Goal: Information Seeking & Learning: Learn about a topic

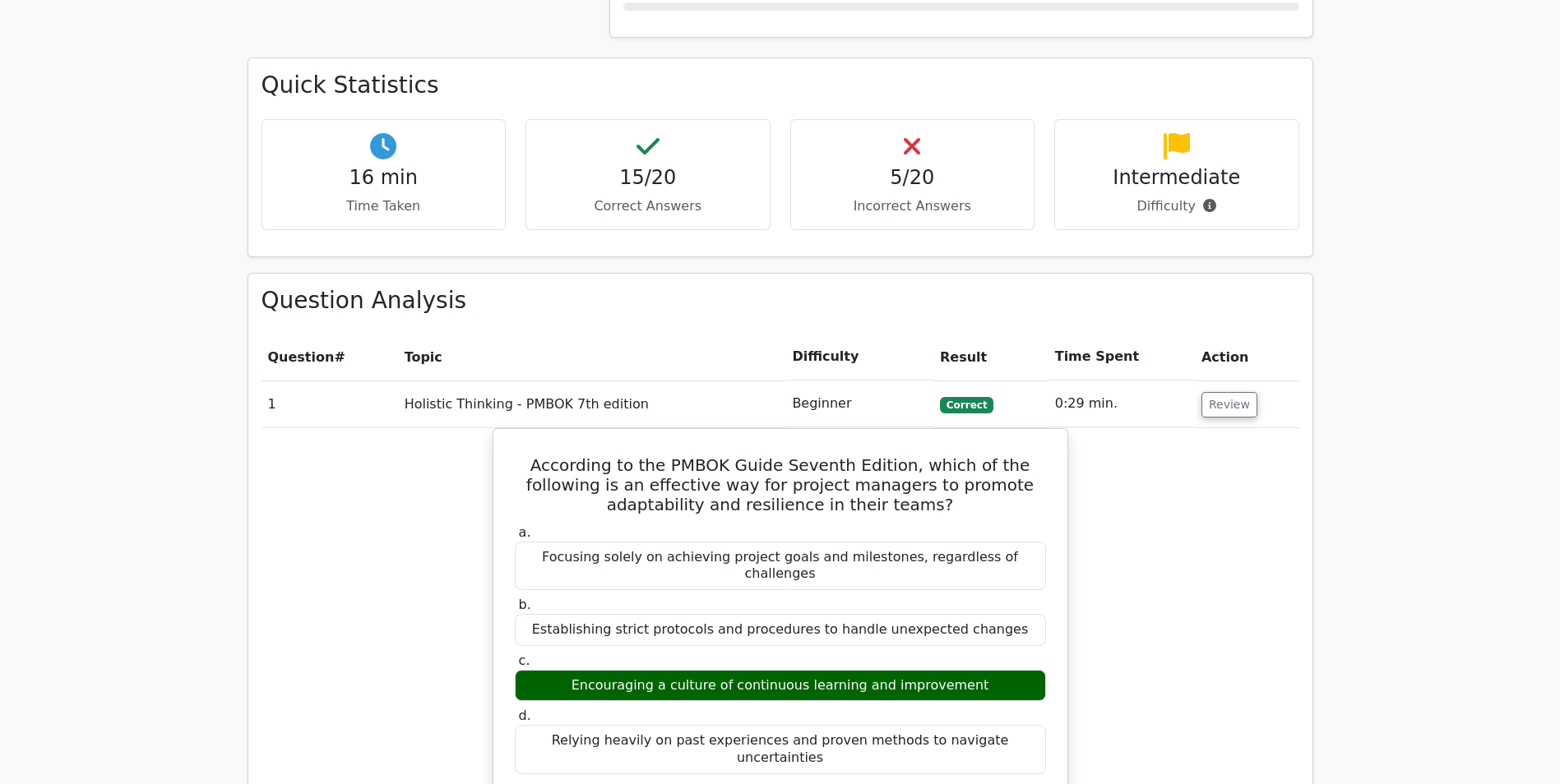
scroll to position [904, 0]
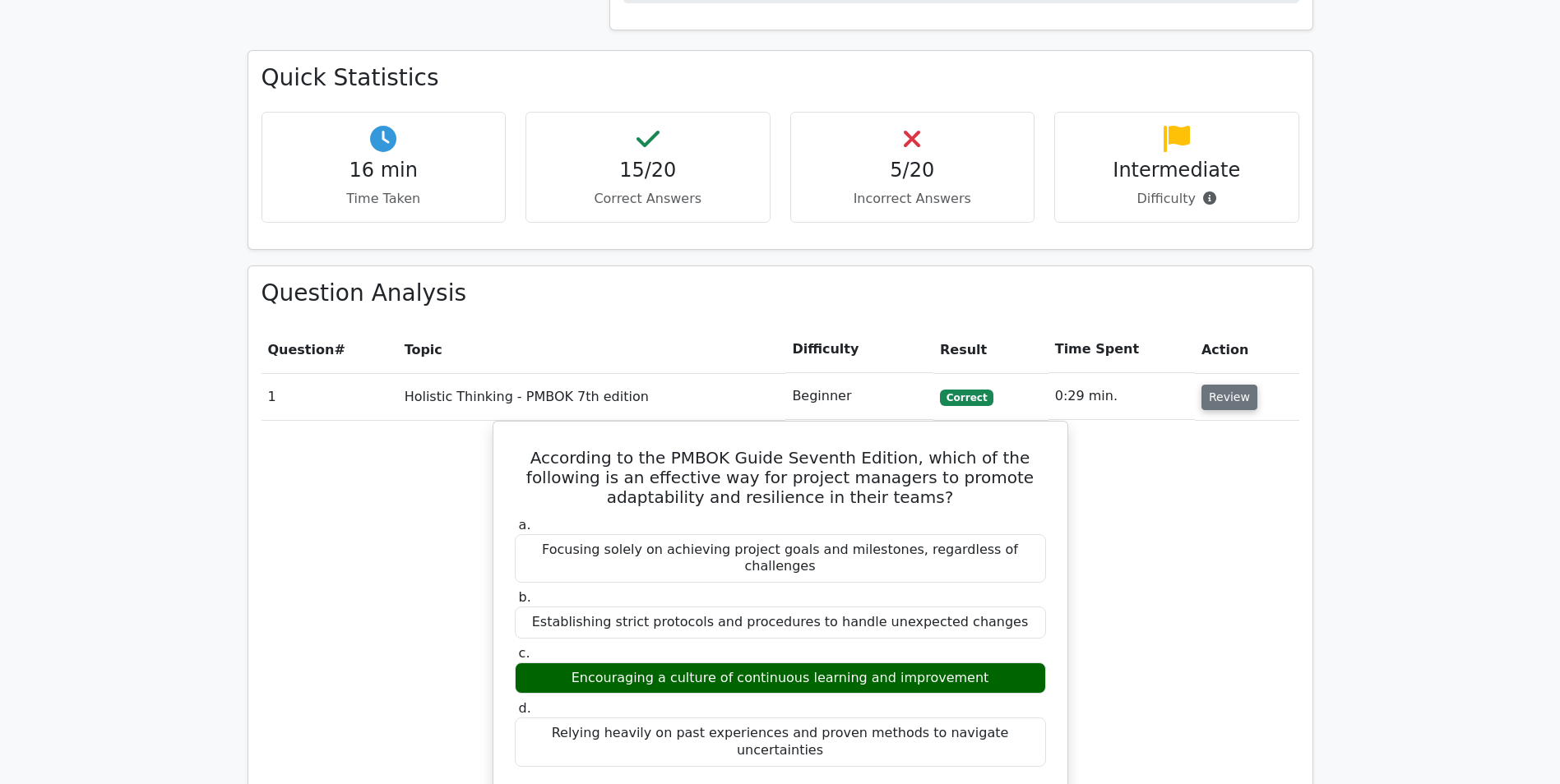
click at [1219, 402] on button "Review" at bounding box center [1229, 397] width 56 height 25
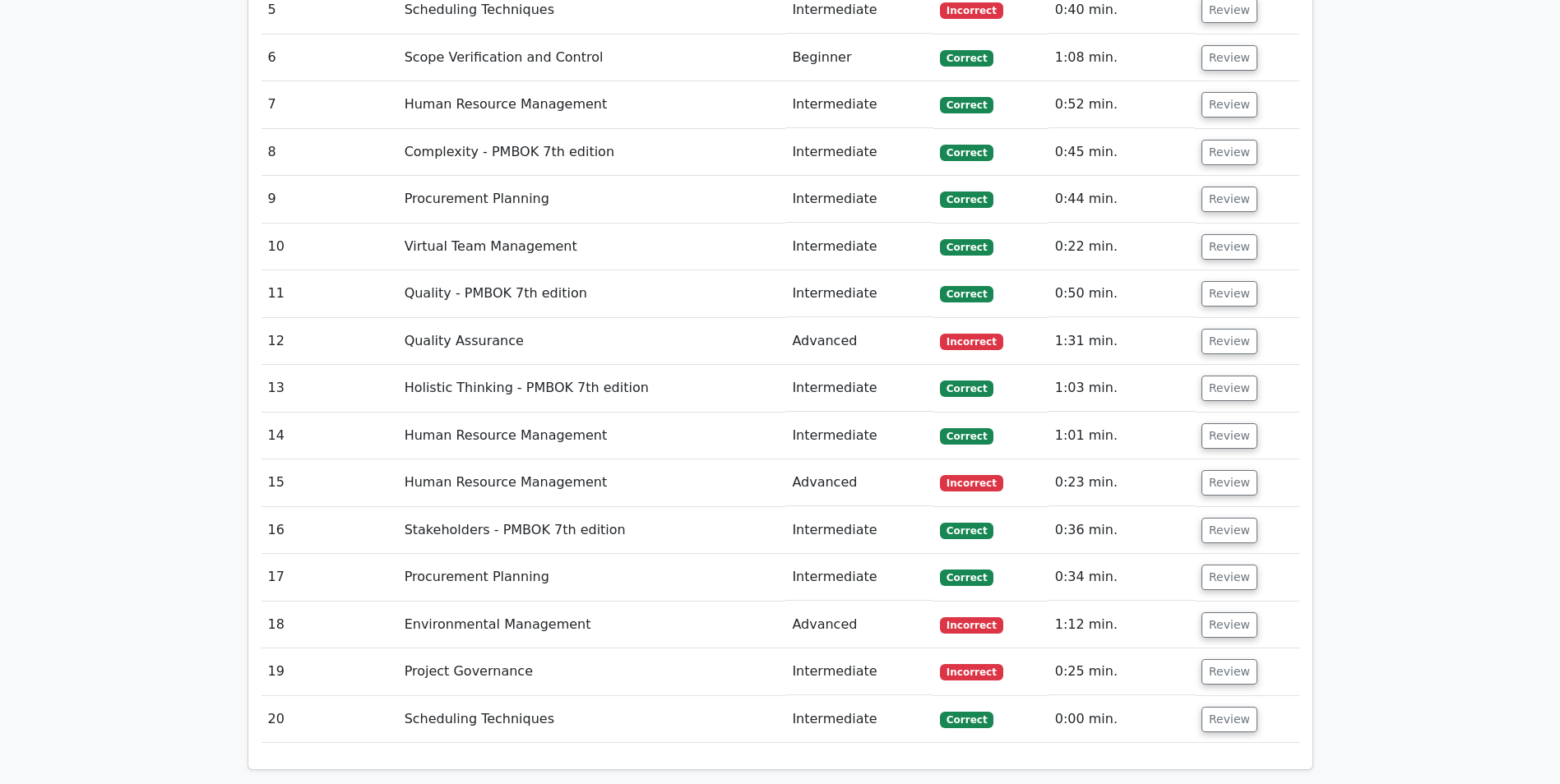
scroll to position [1794, 0]
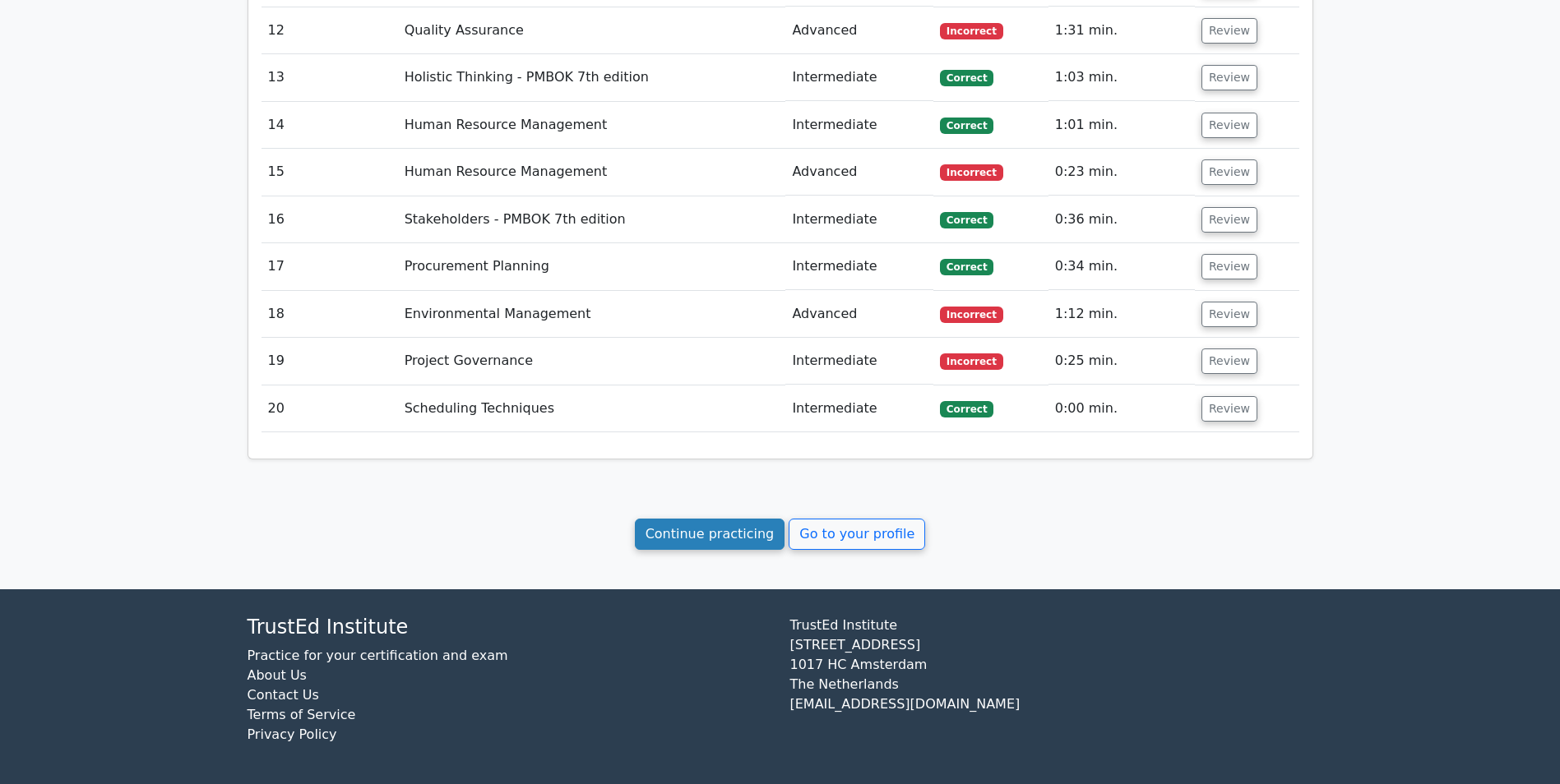
click at [716, 537] on link "Continue practicing" at bounding box center [710, 534] width 150 height 31
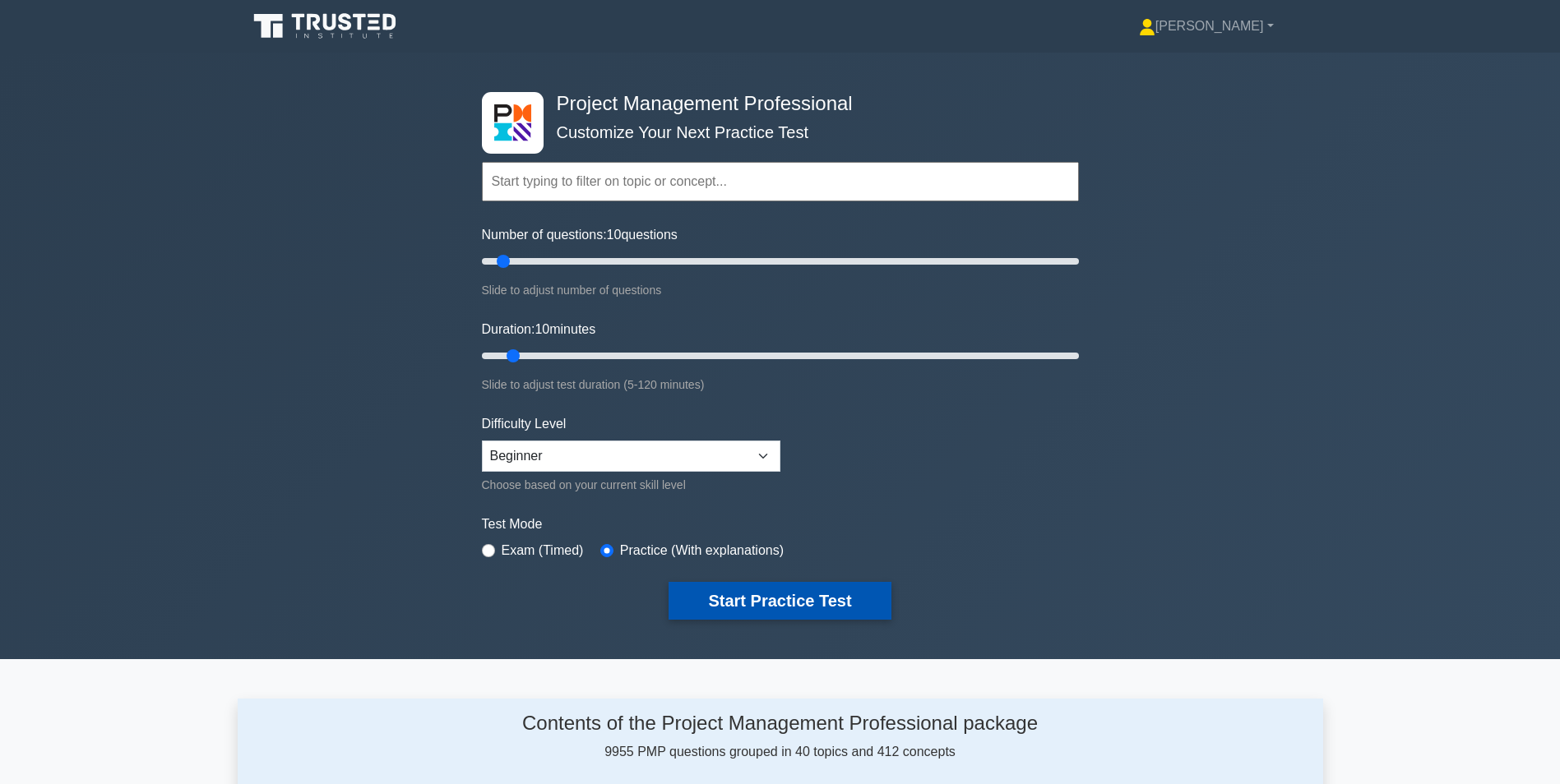
click at [771, 604] on button "Start Practice Test" at bounding box center [779, 601] width 222 height 38
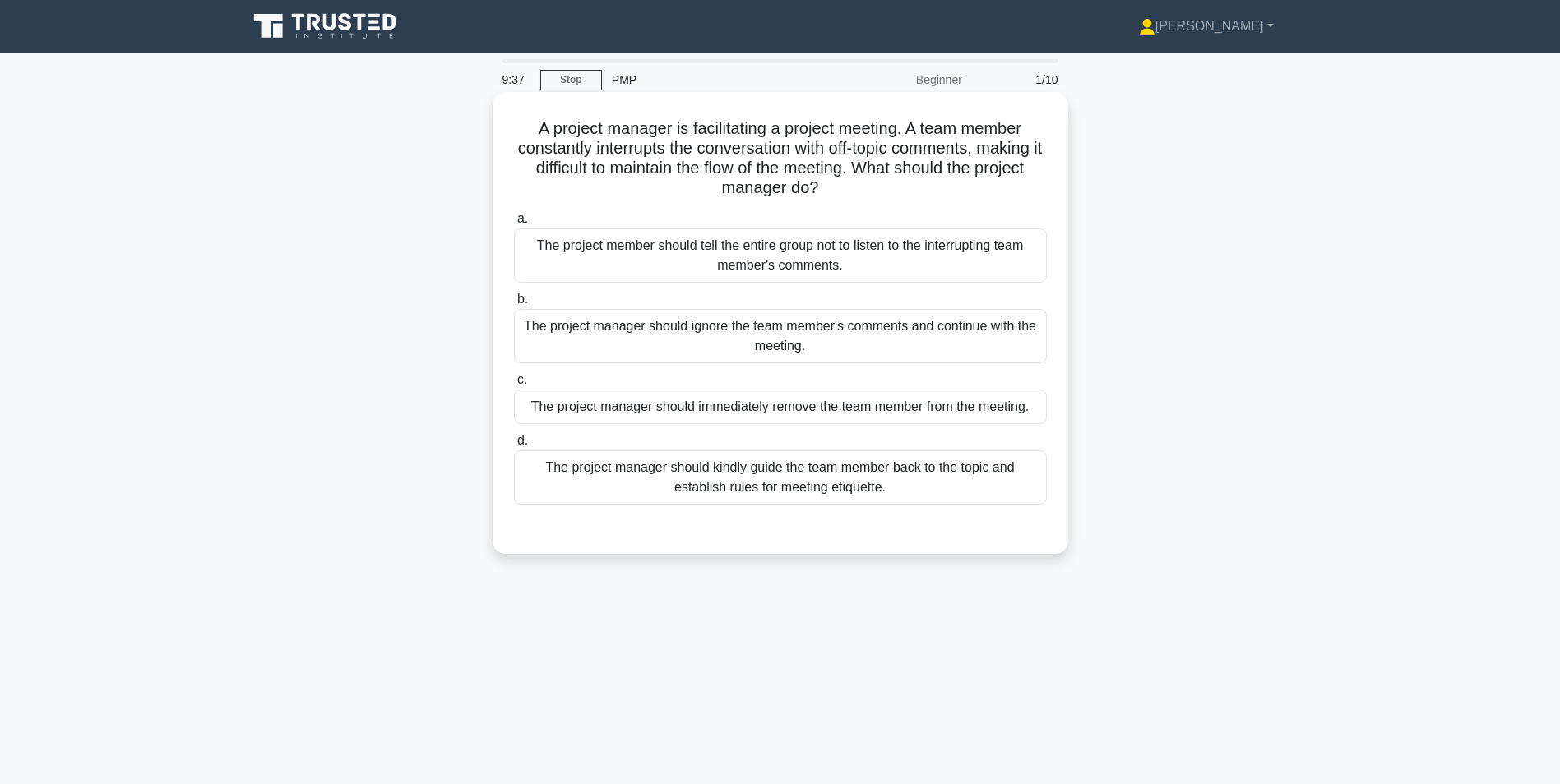
click at [713, 482] on div "The project manager should kindly guide the team member back to the topic and e…" at bounding box center [780, 477] width 533 height 55
click at [514, 447] on input "d. The project manager should kindly guide the team member back to the topic an…" at bounding box center [514, 441] width 0 height 10
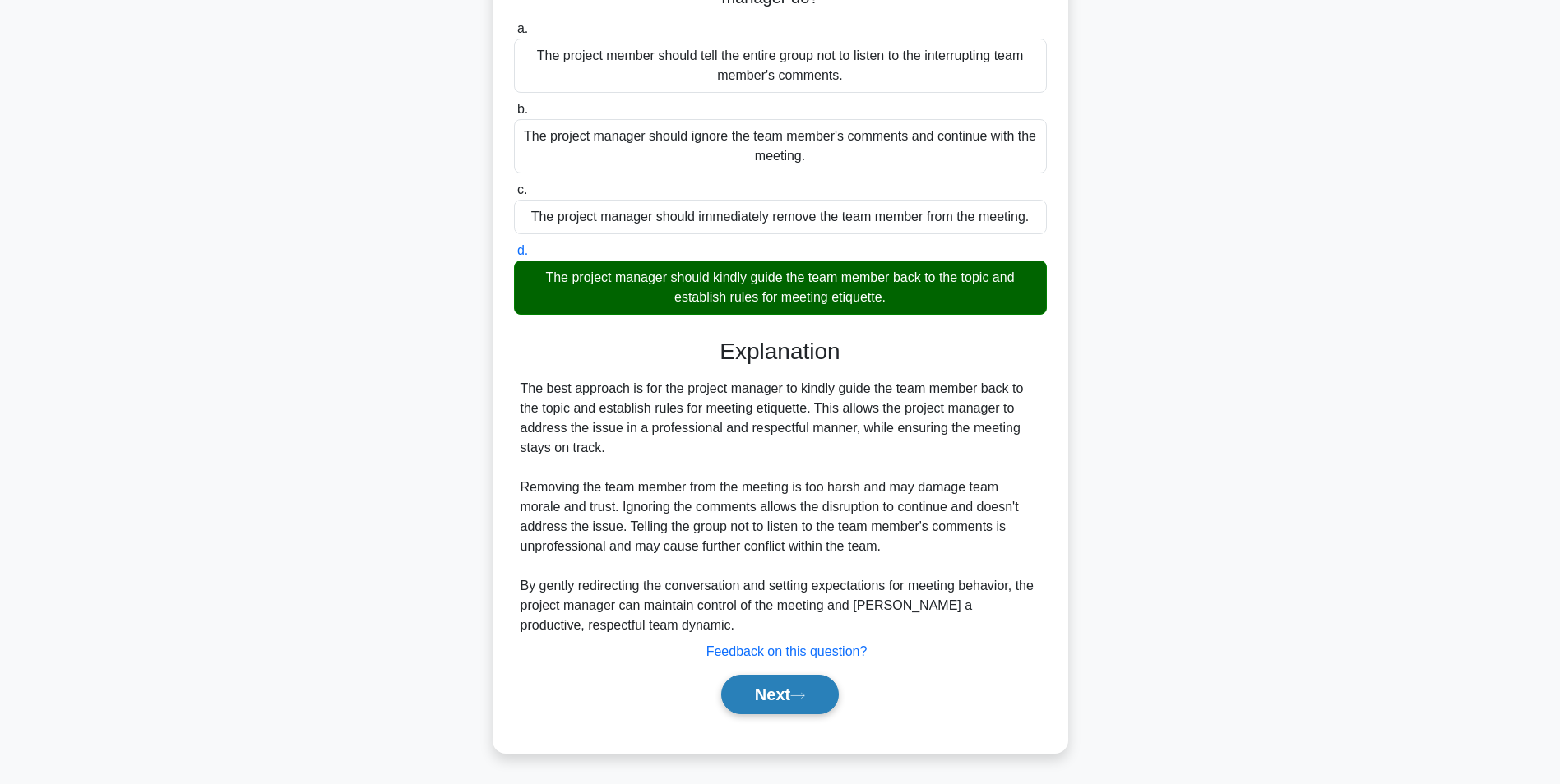
click at [751, 697] on button "Next" at bounding box center [780, 694] width 118 height 39
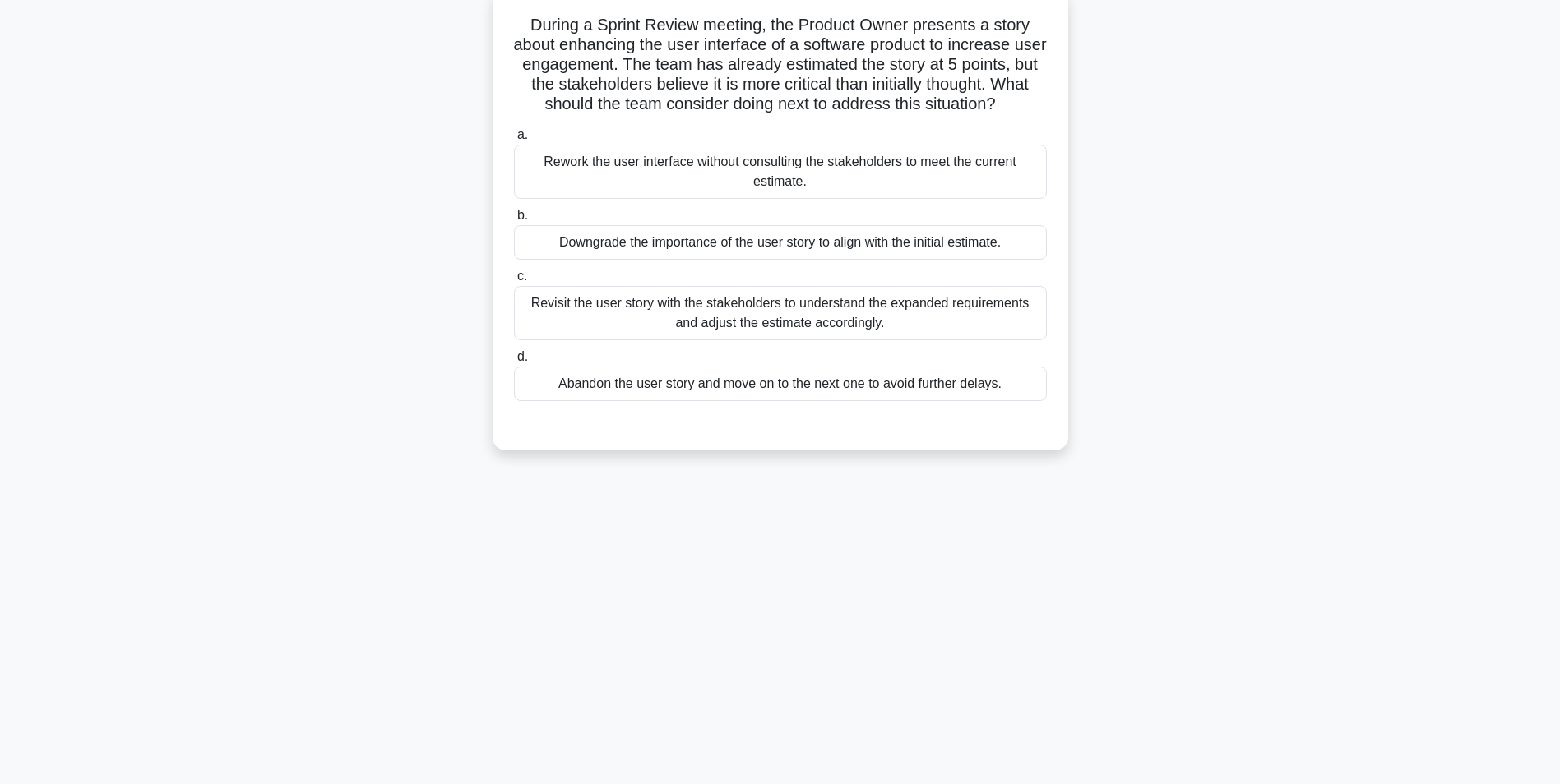
click at [826, 322] on div "Revisit the user story with the stakeholders to understand the expanded require…" at bounding box center [780, 313] width 533 height 55
click at [514, 282] on input "c. Revisit the user story with the stakeholders to understand the expanded requ…" at bounding box center [514, 277] width 0 height 10
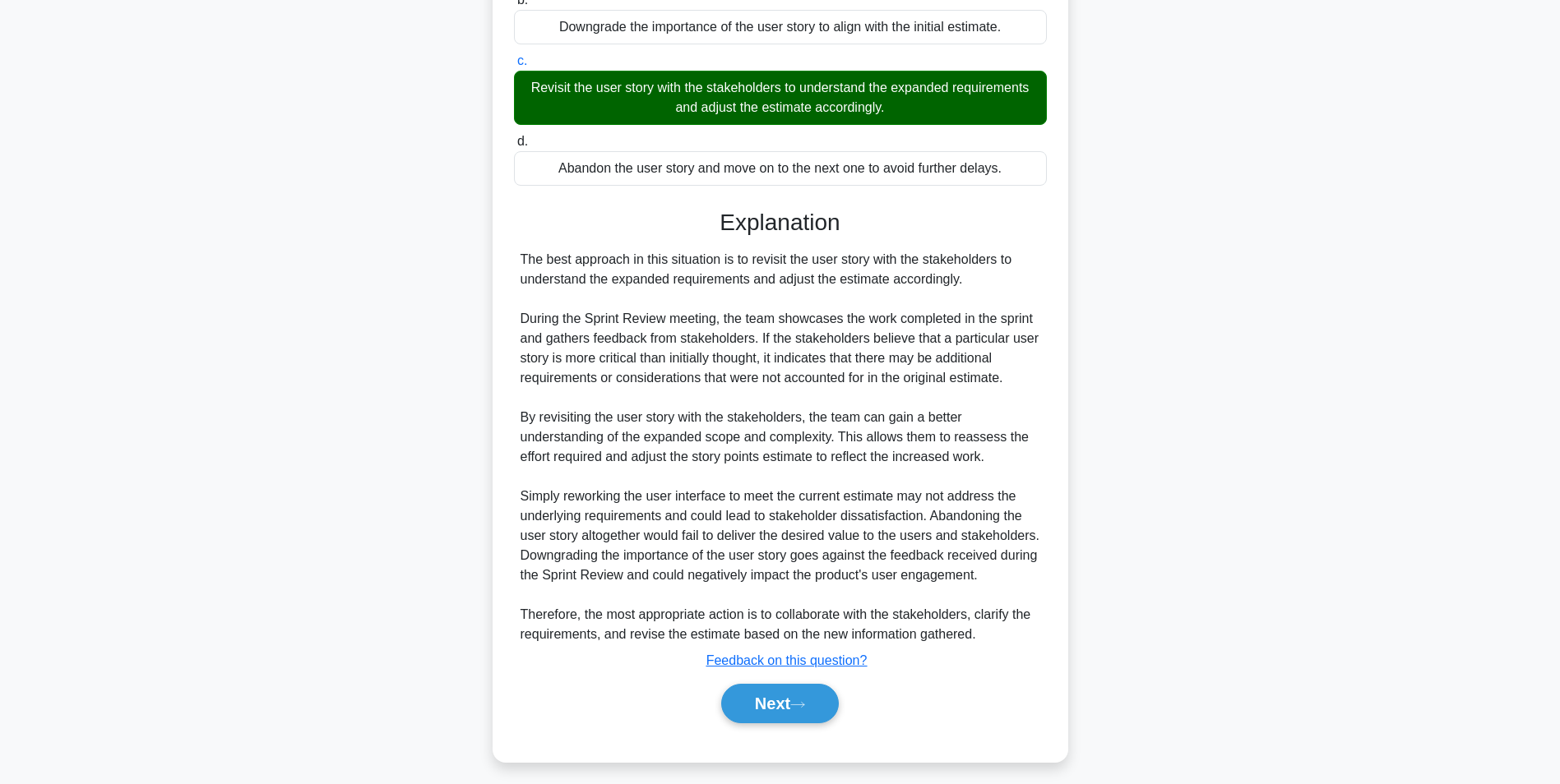
scroll to position [329, 0]
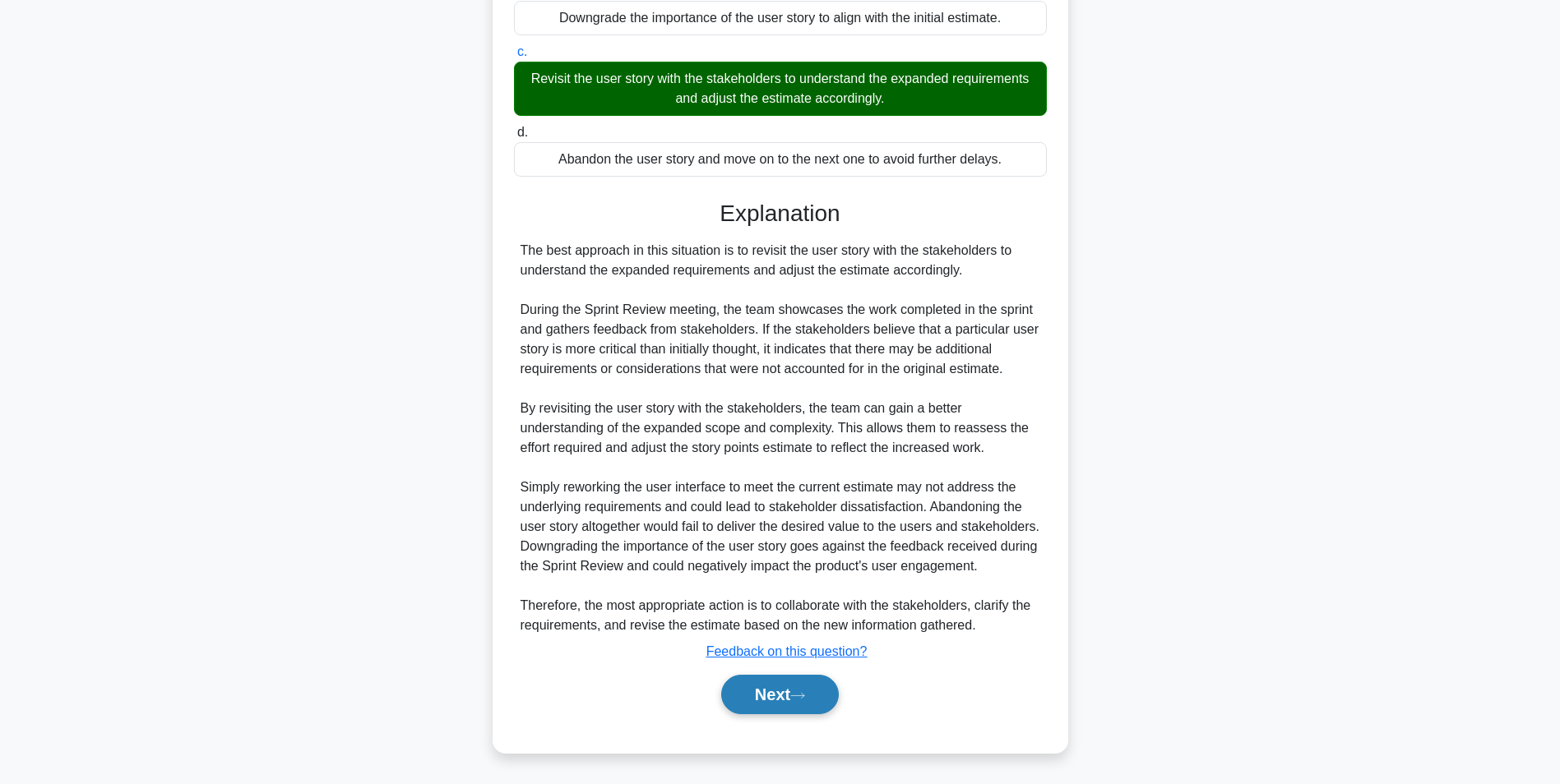
click at [770, 692] on button "Next" at bounding box center [780, 694] width 118 height 39
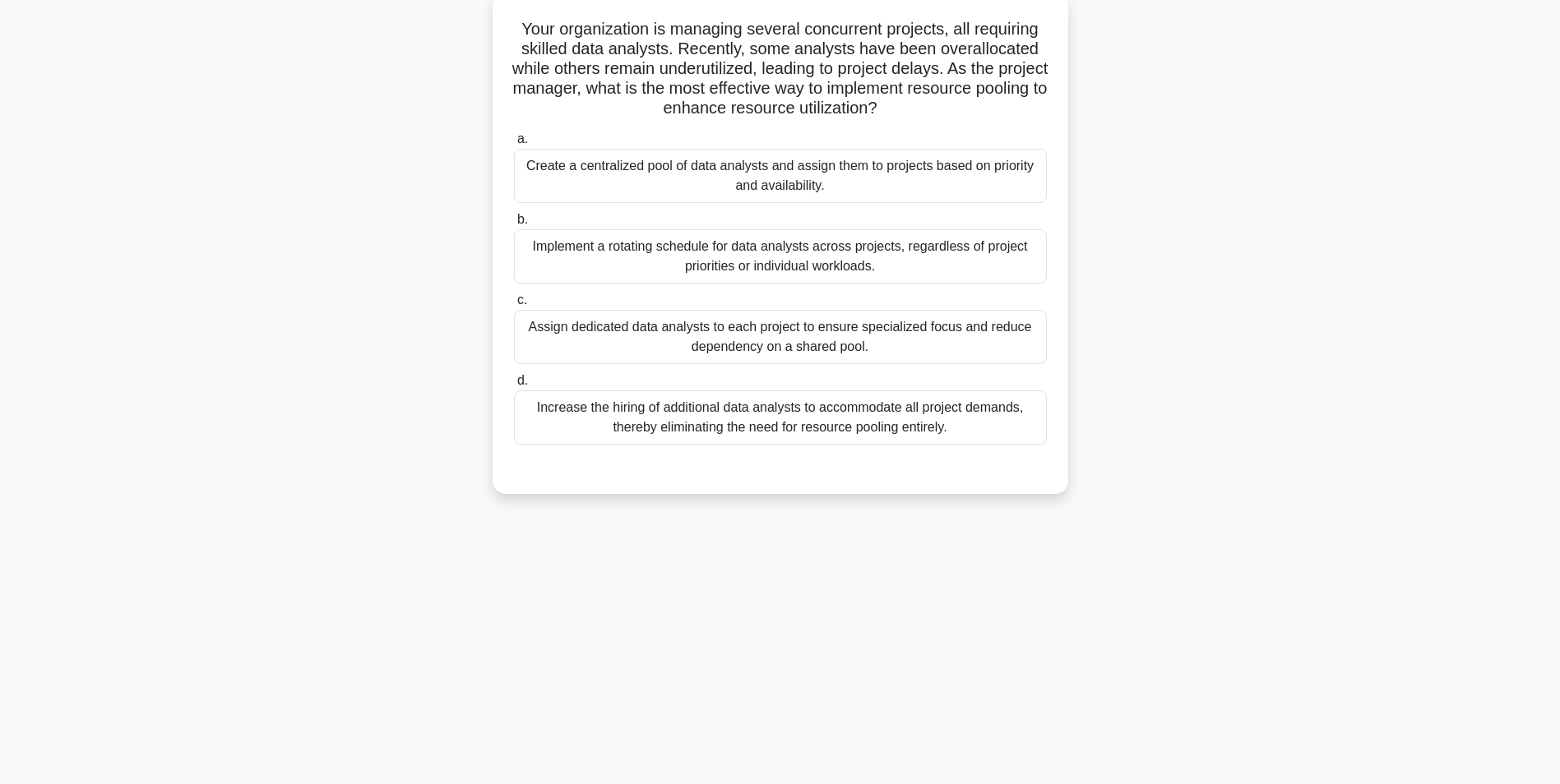
scroll to position [103, 0]
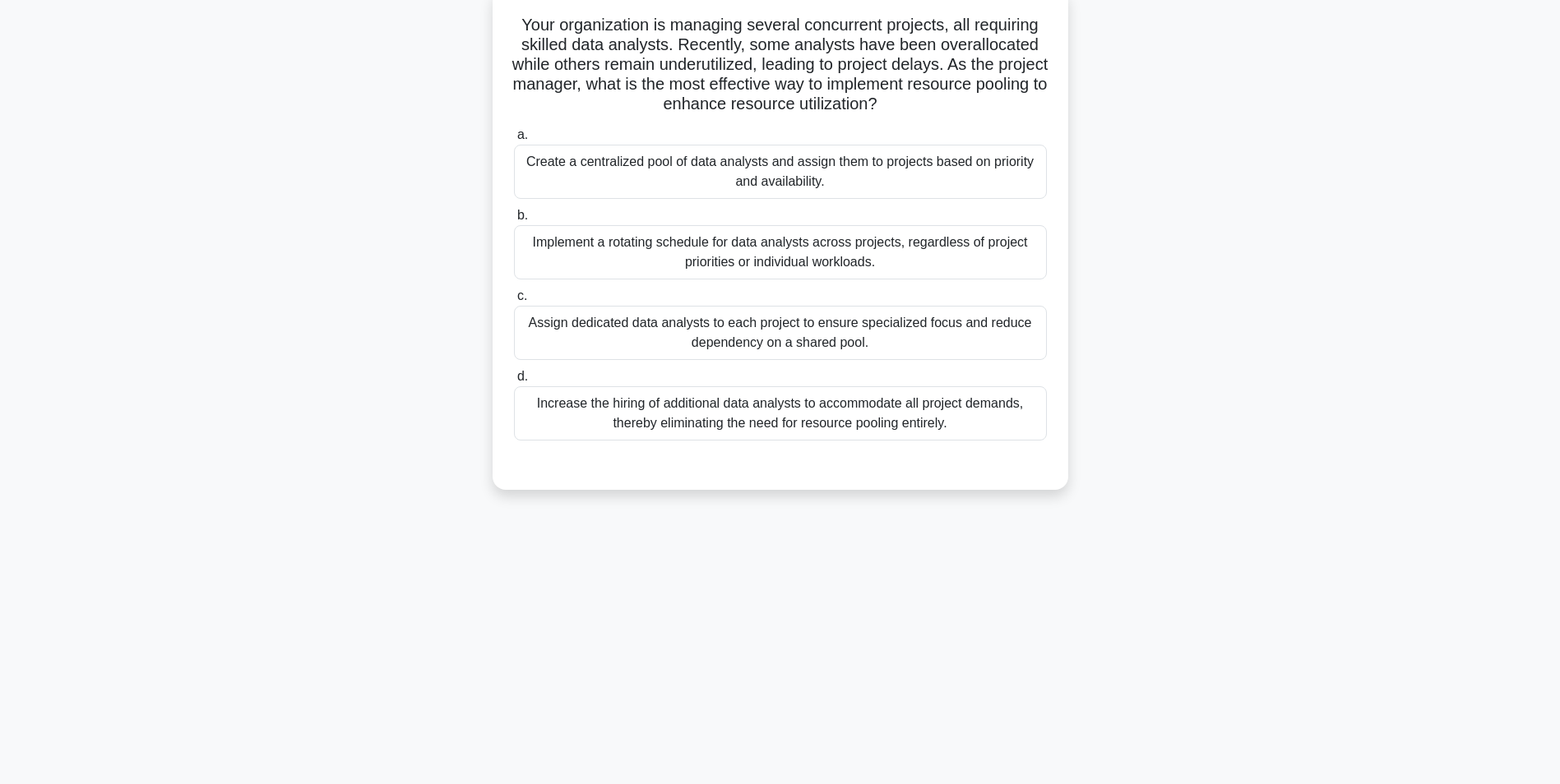
click at [925, 182] on div "Create a centralized pool of data analysts and assign them to projects based on…" at bounding box center [780, 172] width 533 height 55
click at [514, 140] on input "a. Create a centralized pool of data analysts and assign them to projects based…" at bounding box center [514, 135] width 0 height 10
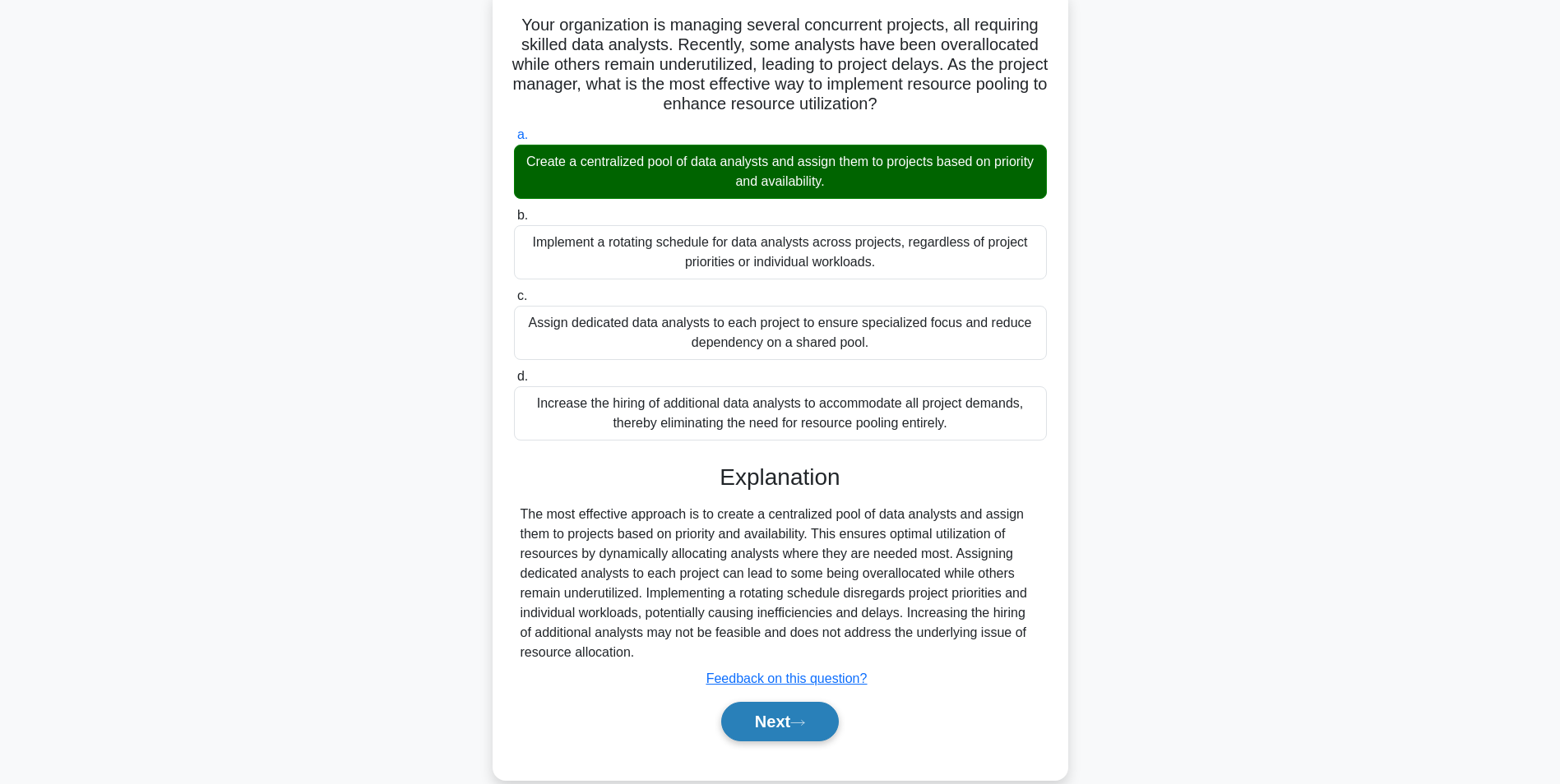
click at [779, 718] on button "Next" at bounding box center [780, 721] width 118 height 39
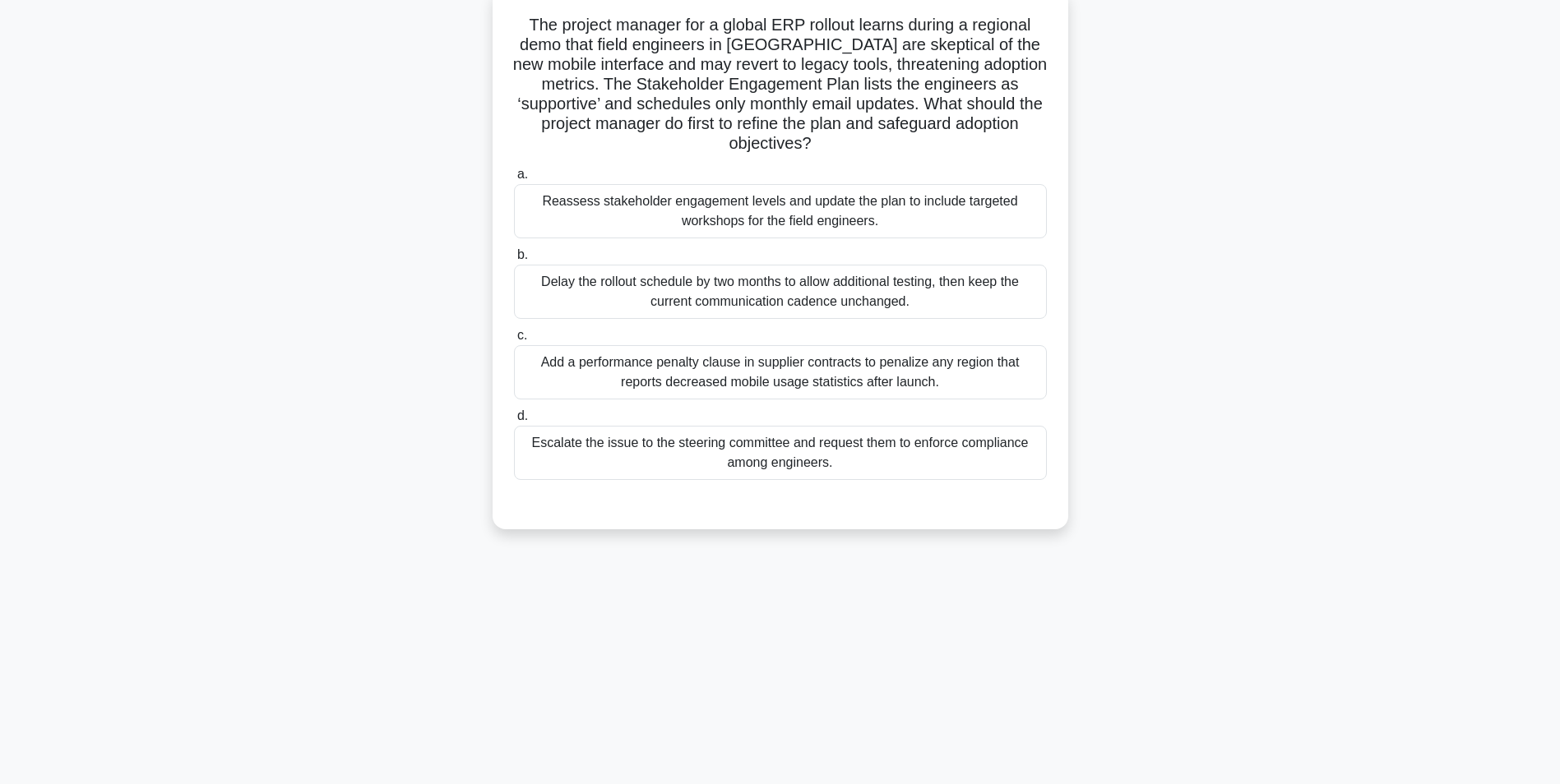
click at [776, 225] on div "Reassess stakeholder engagement levels and update the plan to include targeted …" at bounding box center [780, 211] width 533 height 55
click at [514, 180] on input "a. Reassess stakeholder engagement levels and update the plan to include target…" at bounding box center [514, 174] width 0 height 10
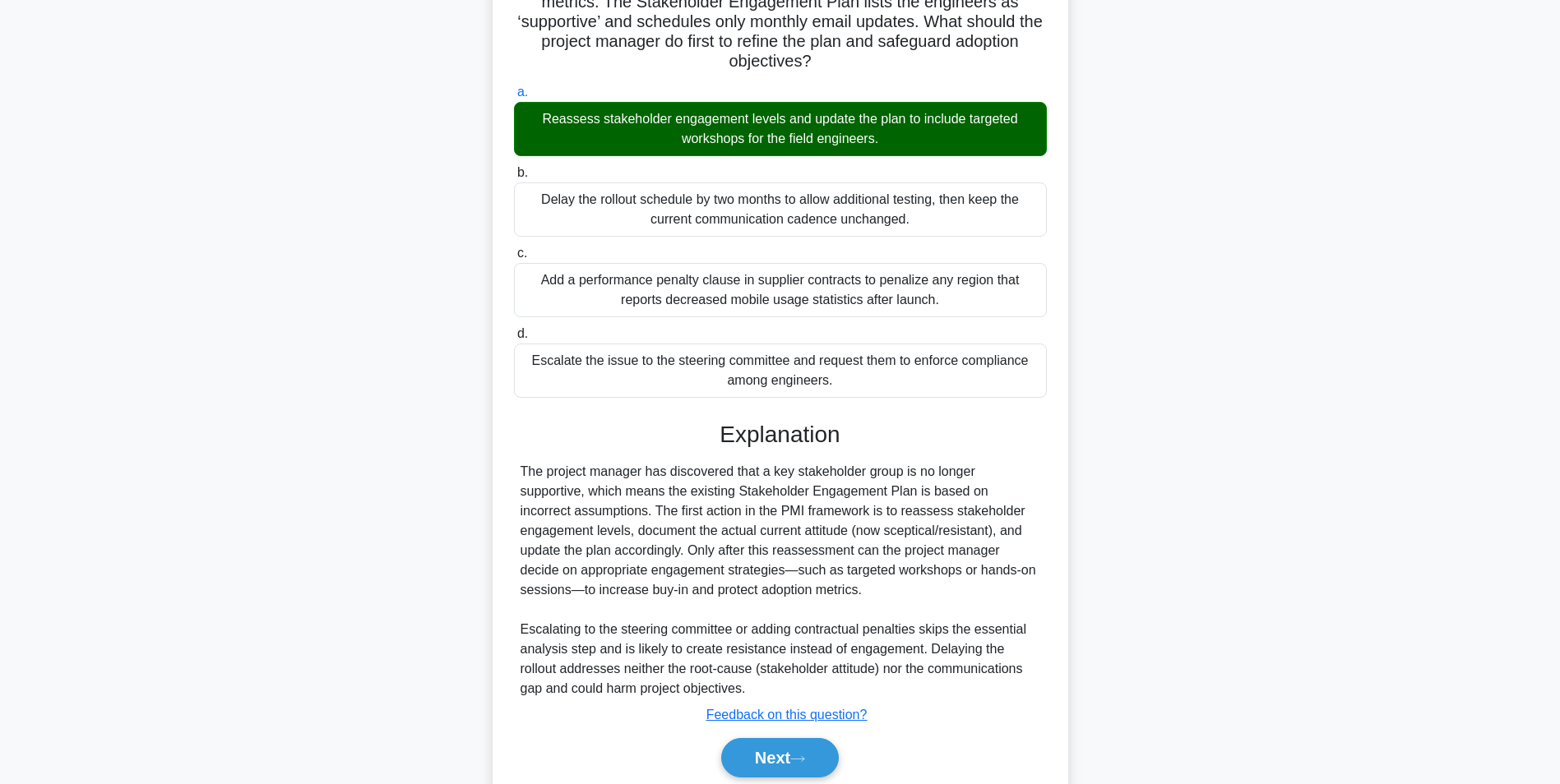
scroll to position [250, 0]
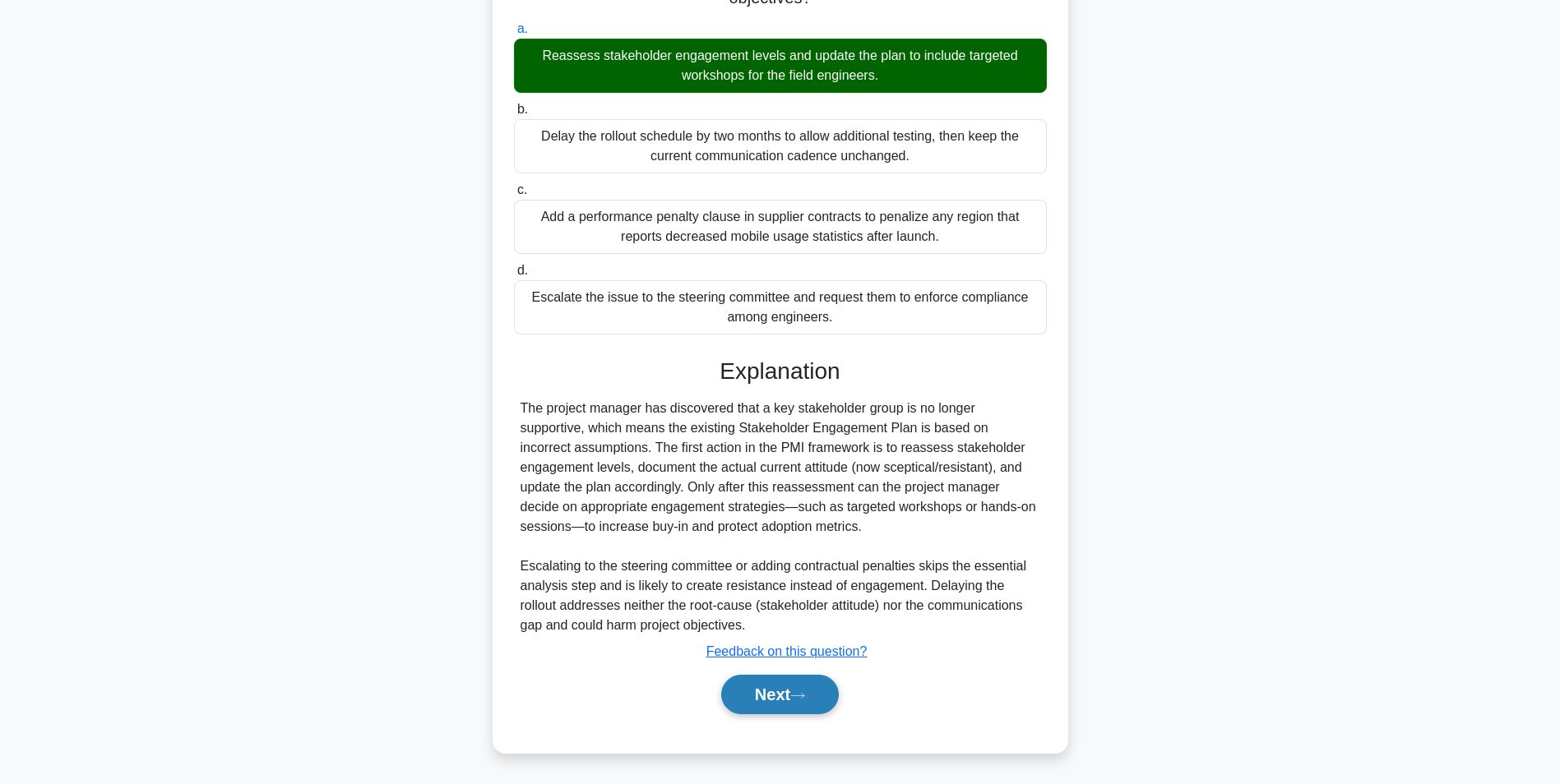
click at [766, 698] on button "Next" at bounding box center [780, 694] width 118 height 39
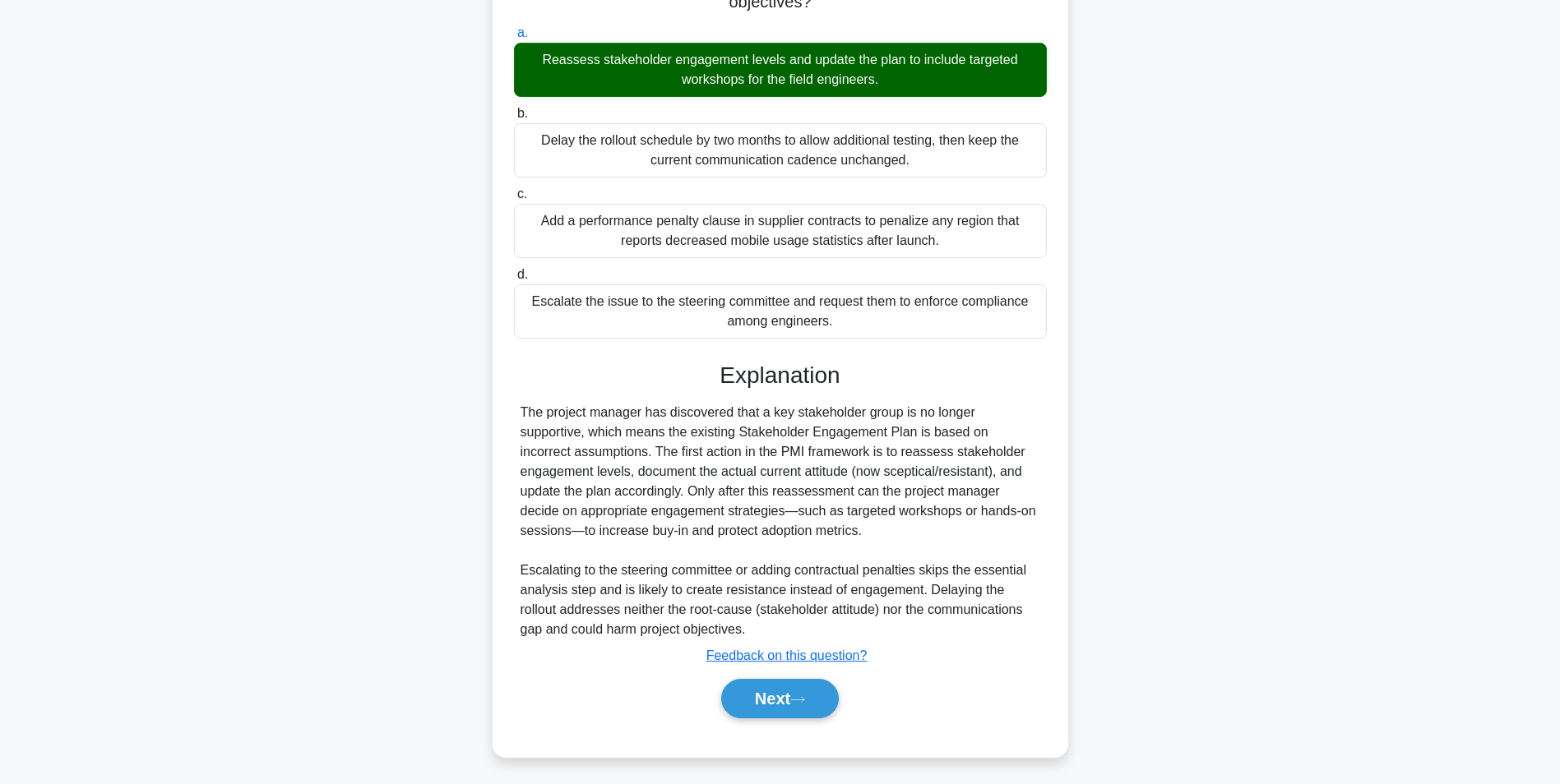
scroll to position [103, 0]
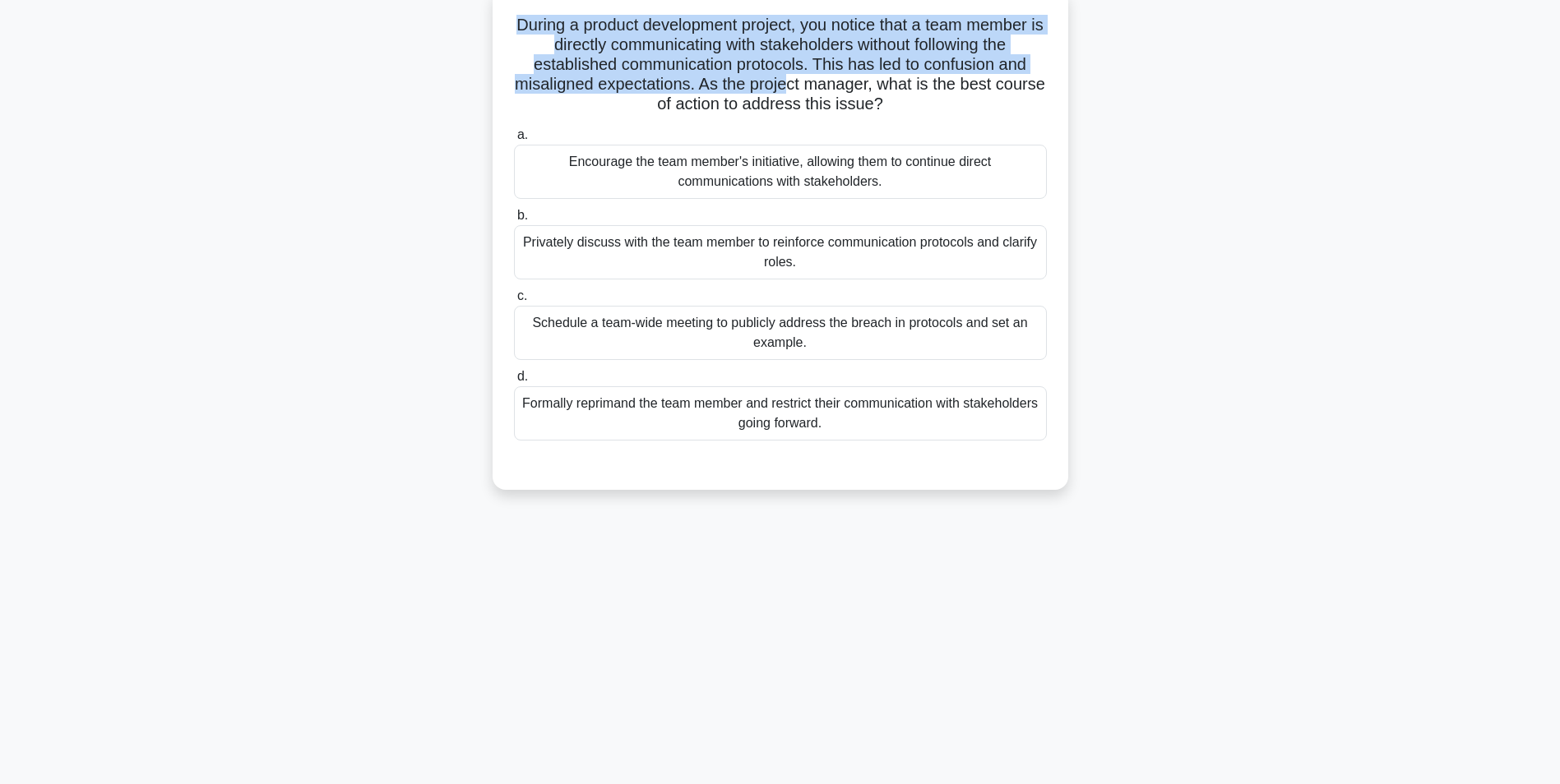
drag, startPoint x: 517, startPoint y: 22, endPoint x: 811, endPoint y: 84, distance: 300.5
click at [811, 84] on h5 "During a product development project, you notice that a team member is directly…" at bounding box center [780, 65] width 536 height 101
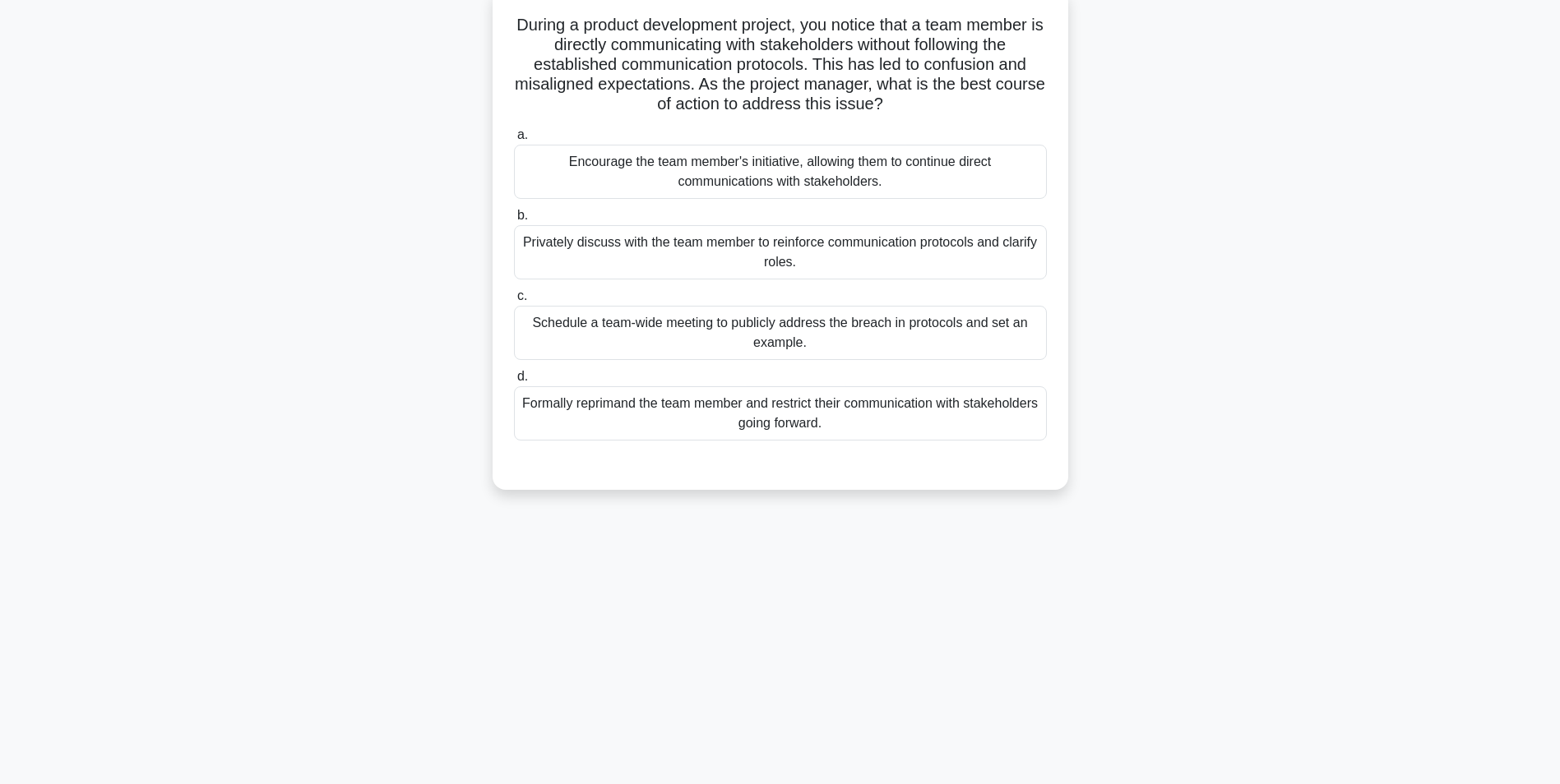
click at [734, 263] on div "Privately discuss with the team member to reinforce communication protocols and…" at bounding box center [780, 252] width 533 height 55
click at [514, 221] on input "b. Privately discuss with the team member to reinforce communication protocols …" at bounding box center [514, 216] width 0 height 10
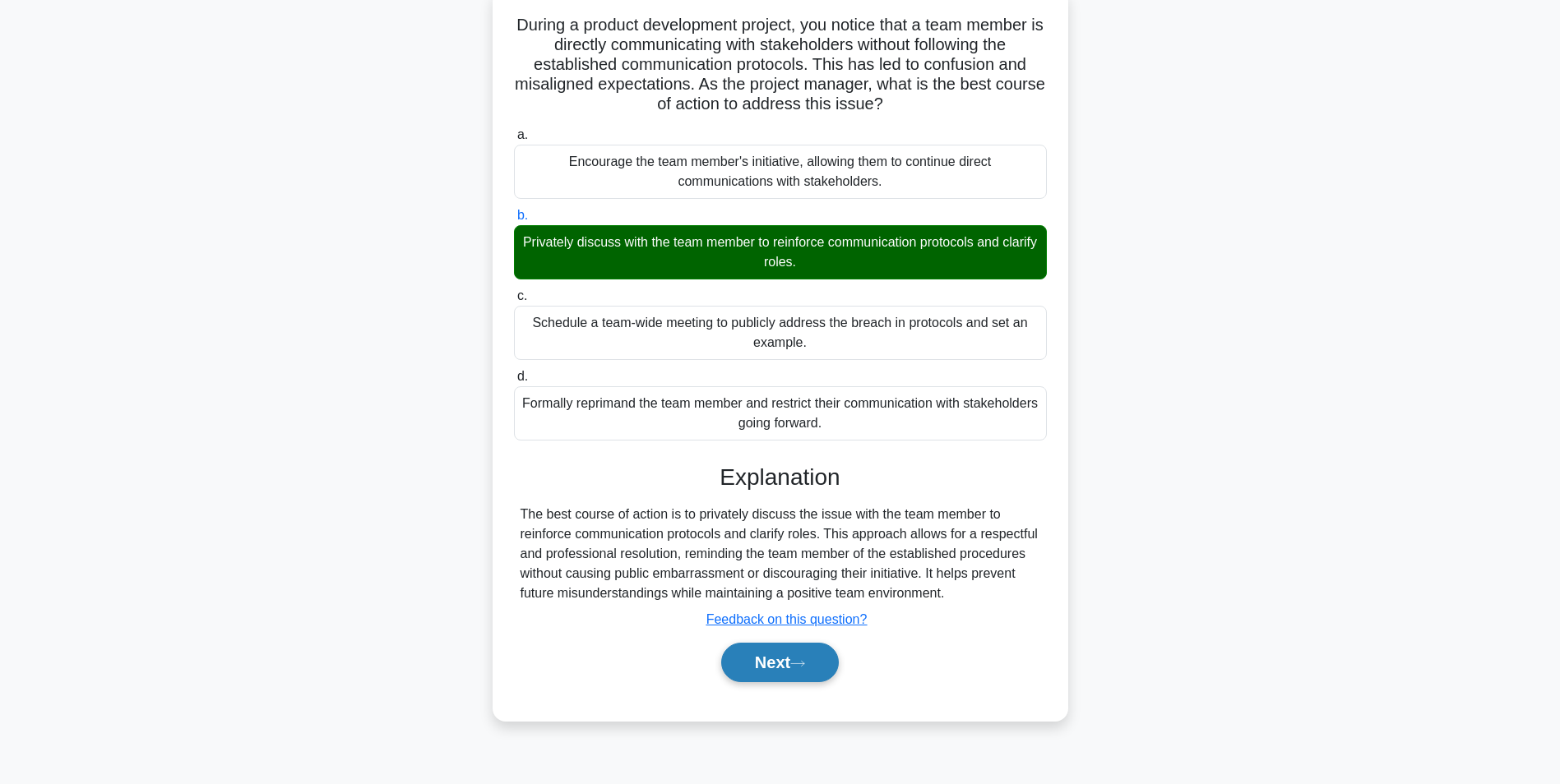
click at [781, 675] on button "Next" at bounding box center [780, 662] width 118 height 39
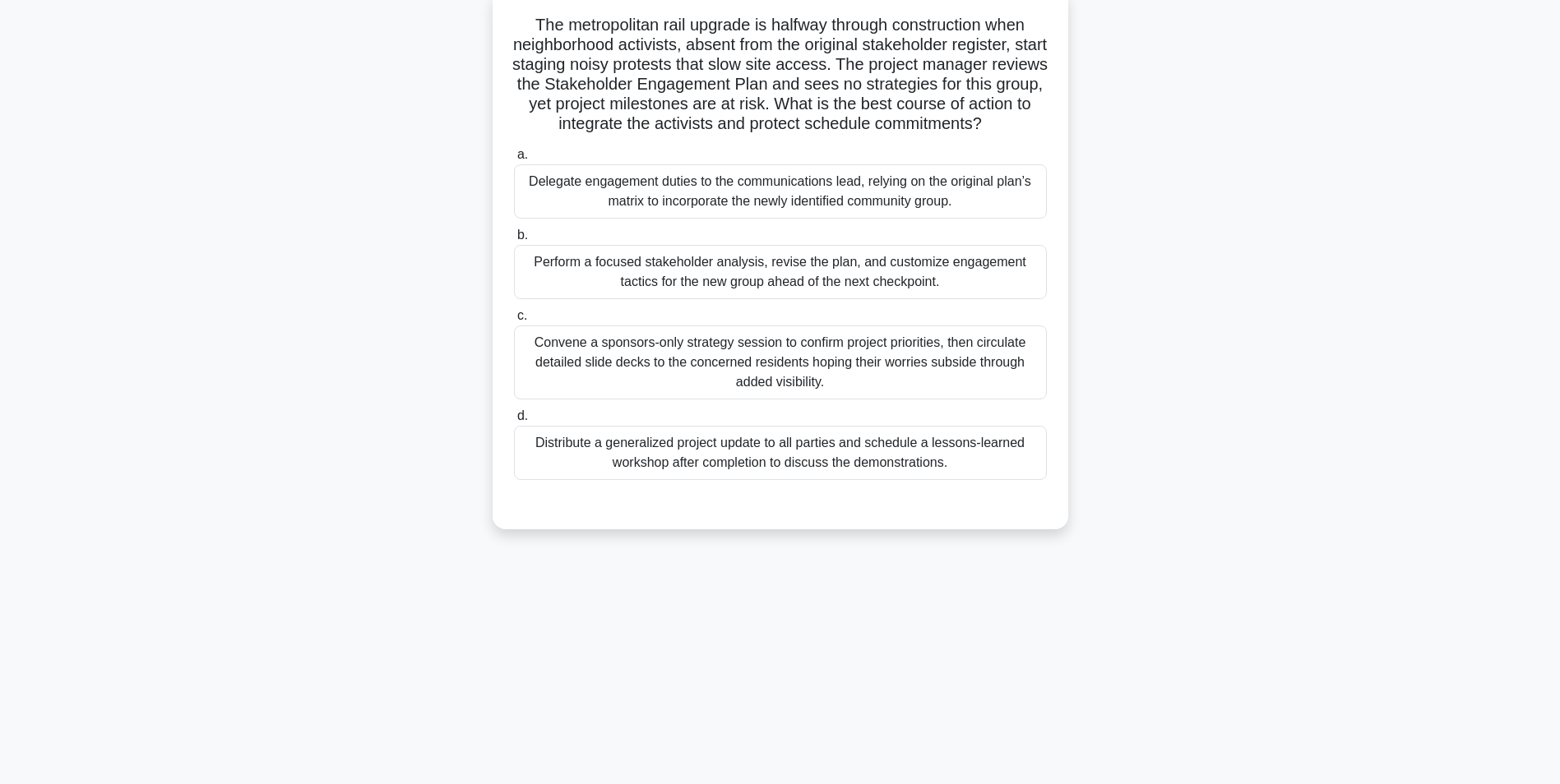
click at [854, 184] on div "Delegate engagement duties to the communications lead, relying on the original …" at bounding box center [780, 192] width 533 height 55
click at [514, 160] on input "a. Delegate engagement duties to the communications lead, relying on the origin…" at bounding box center [514, 154] width 0 height 10
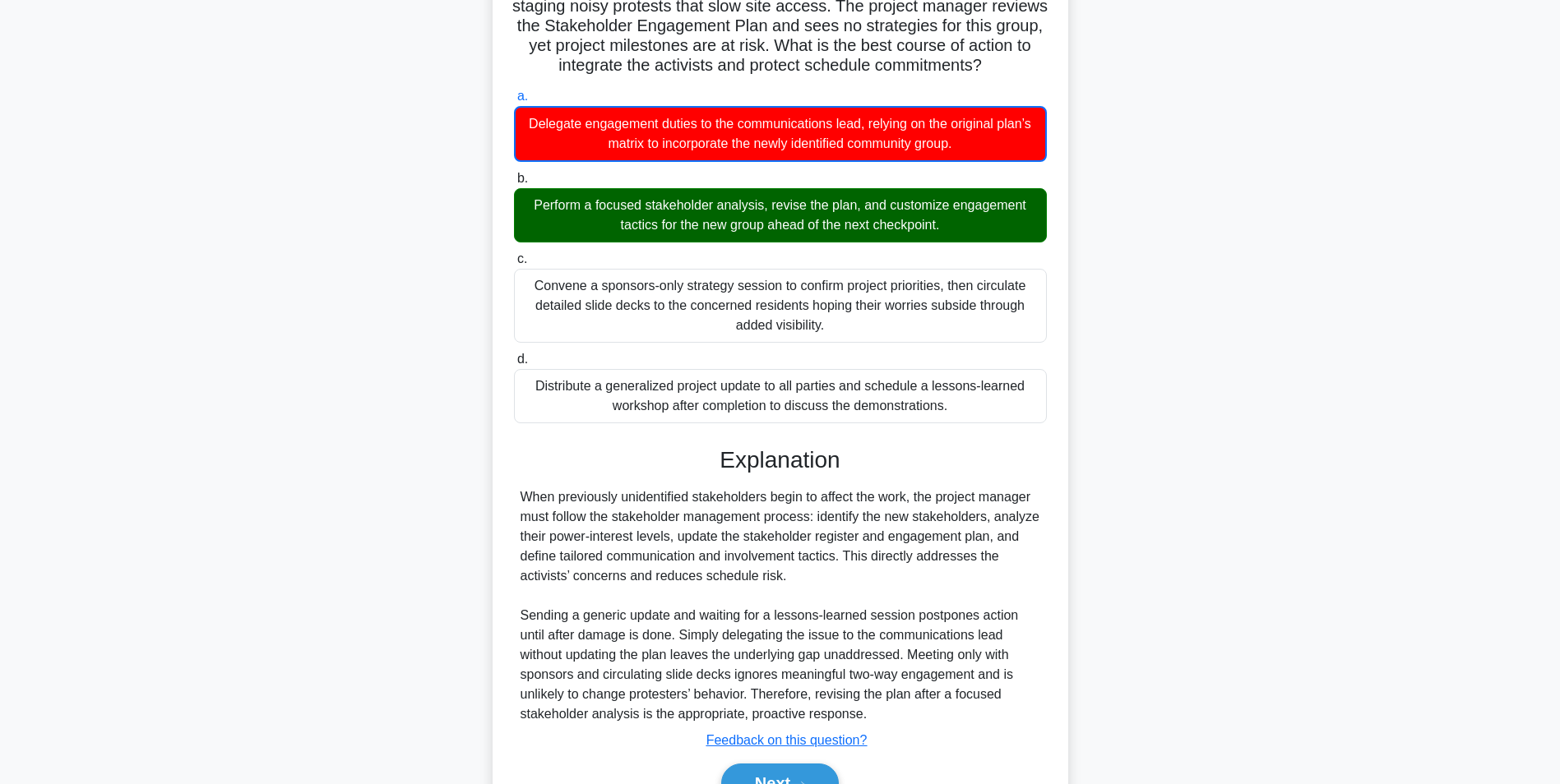
scroll to position [252, 0]
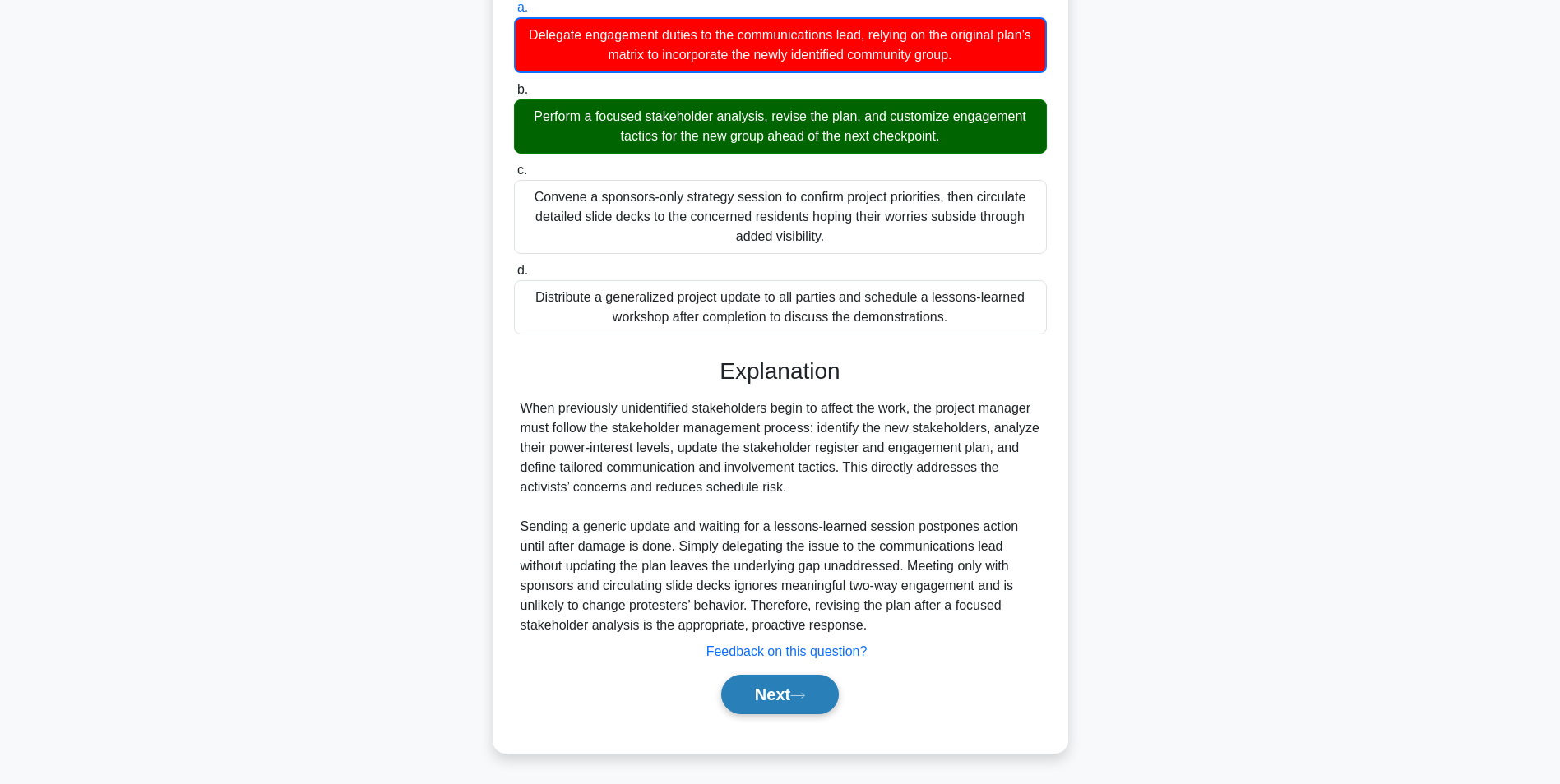
click at [762, 707] on button "Next" at bounding box center [780, 694] width 118 height 39
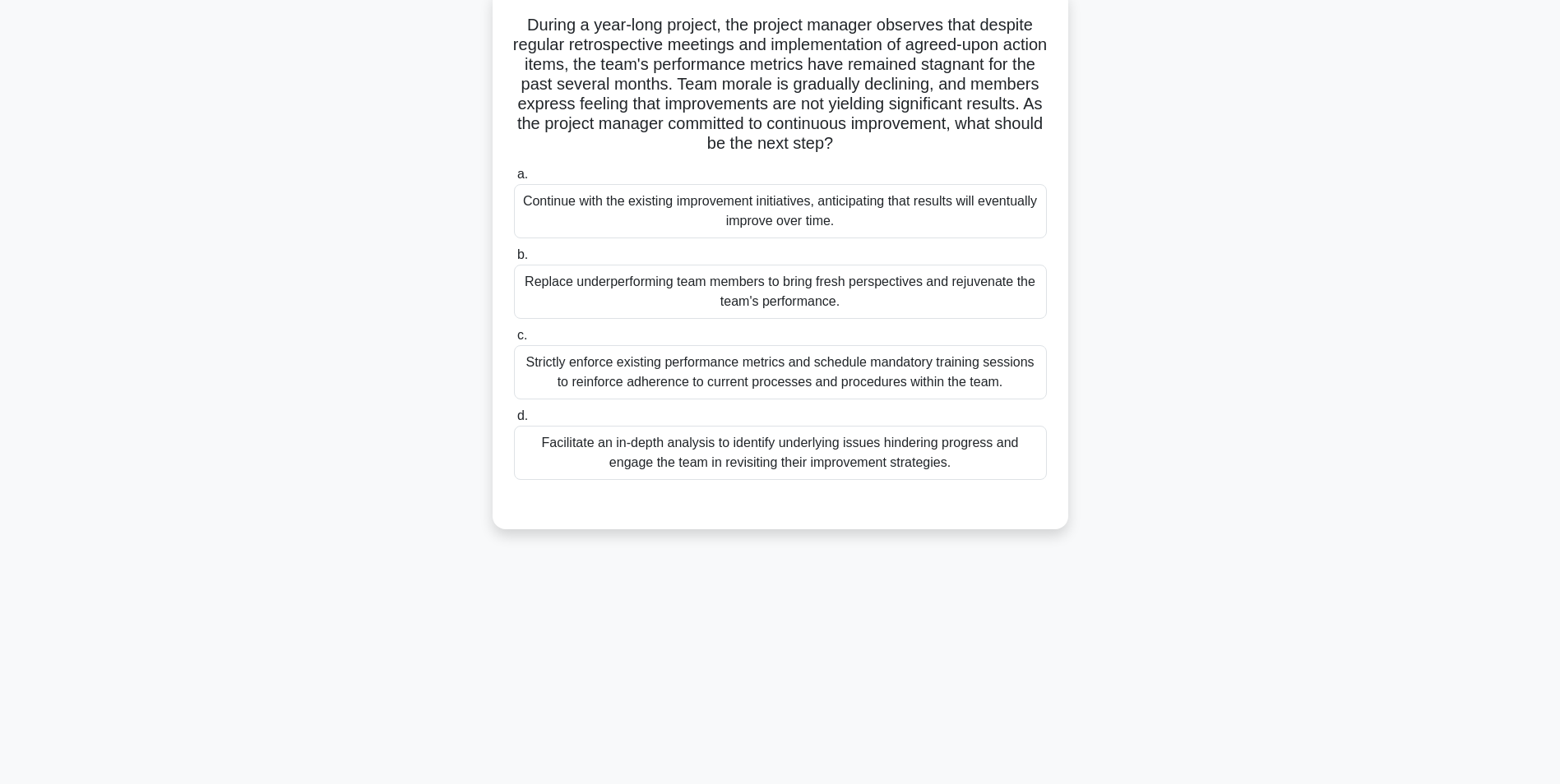
click at [810, 458] on div "Facilitate an in-depth analysis to identify underlying issues hindering progres…" at bounding box center [780, 453] width 533 height 55
click at [514, 421] on input "d. Facilitate an in-depth analysis to identify underlying issues hindering prog…" at bounding box center [514, 416] width 0 height 10
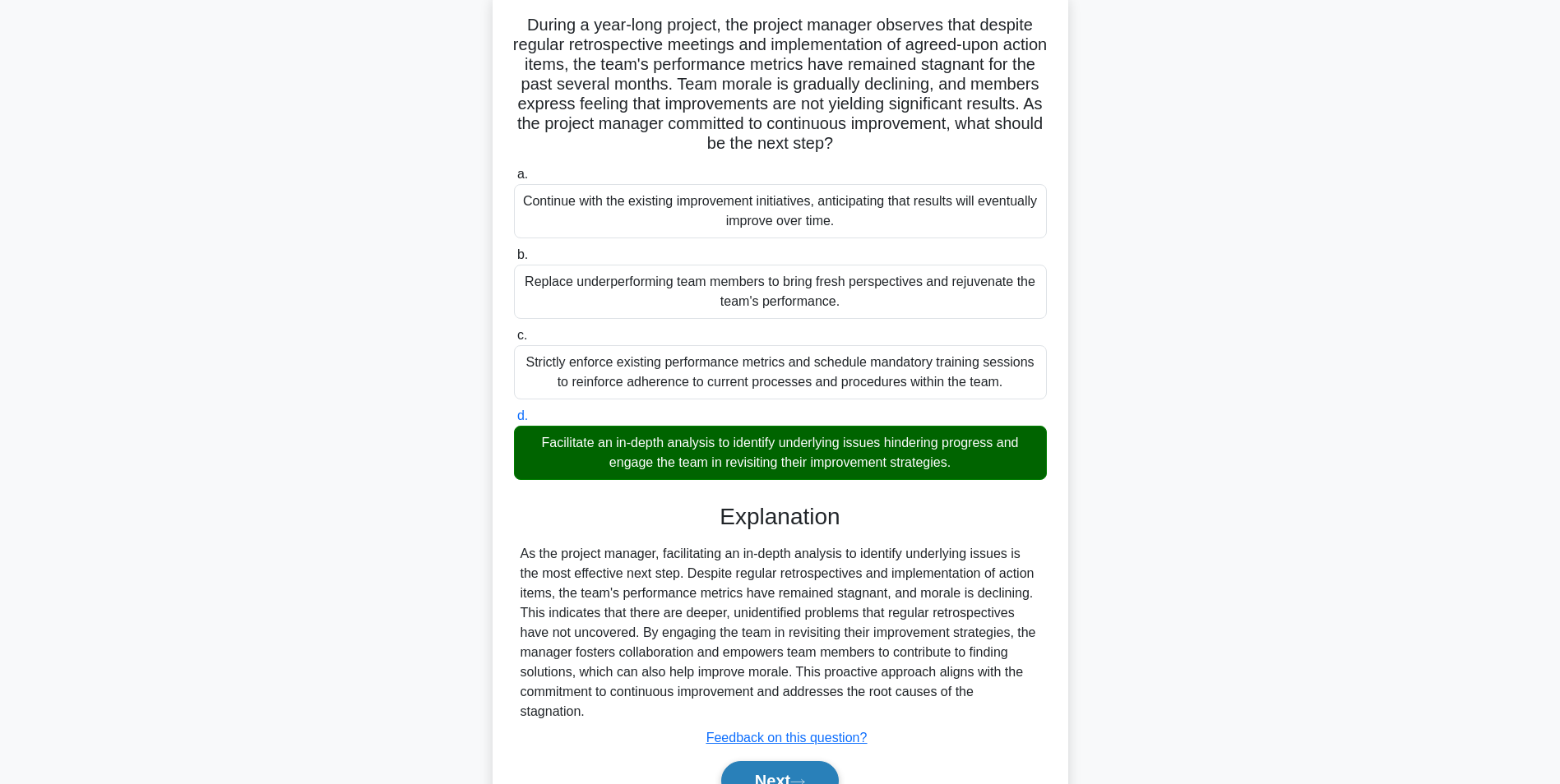
click at [757, 776] on button "Next" at bounding box center [780, 781] width 118 height 39
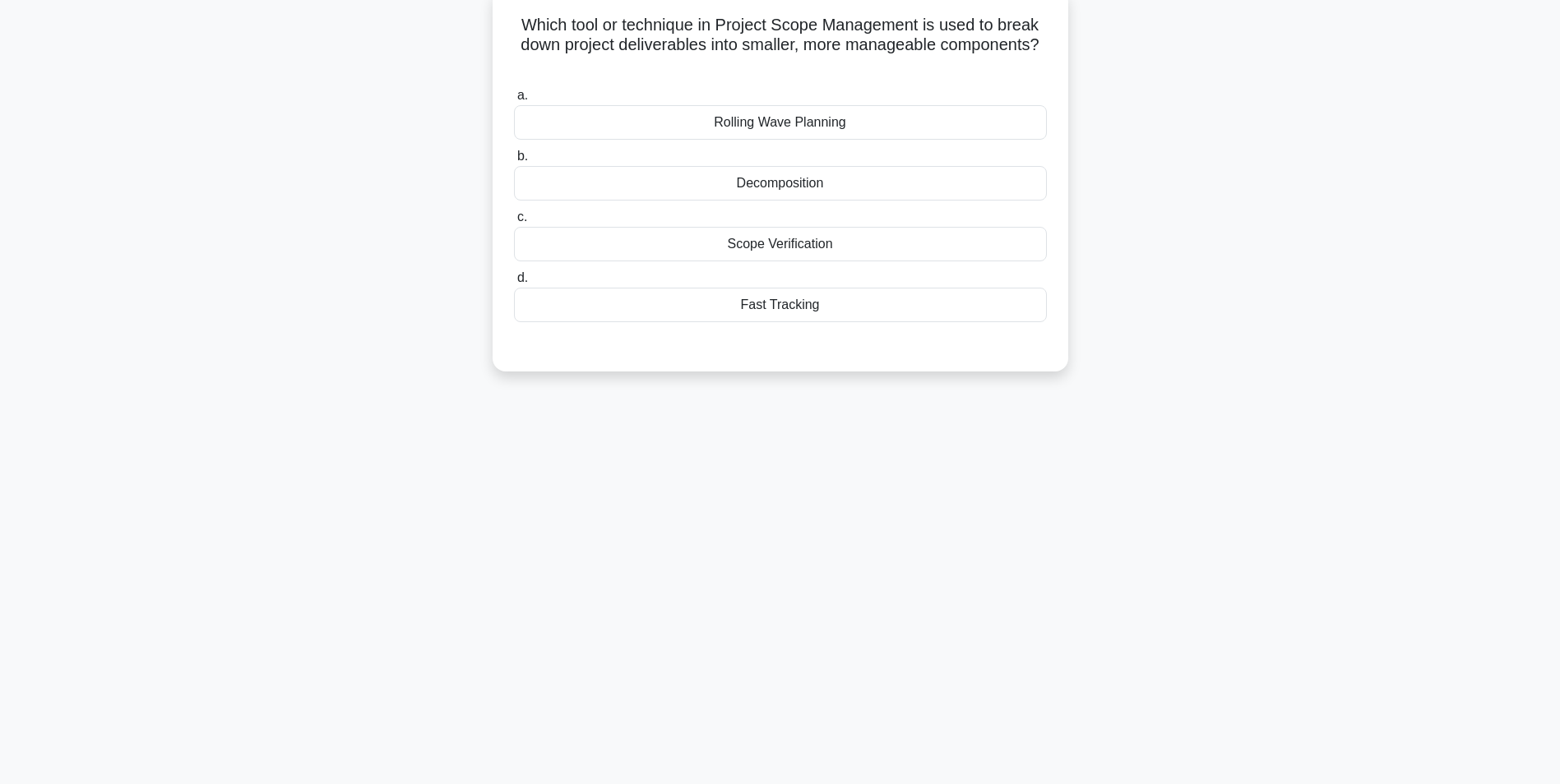
click at [774, 307] on div "Fast Tracking" at bounding box center [780, 305] width 533 height 35
click at [514, 284] on input "d. Fast Tracking" at bounding box center [514, 278] width 0 height 10
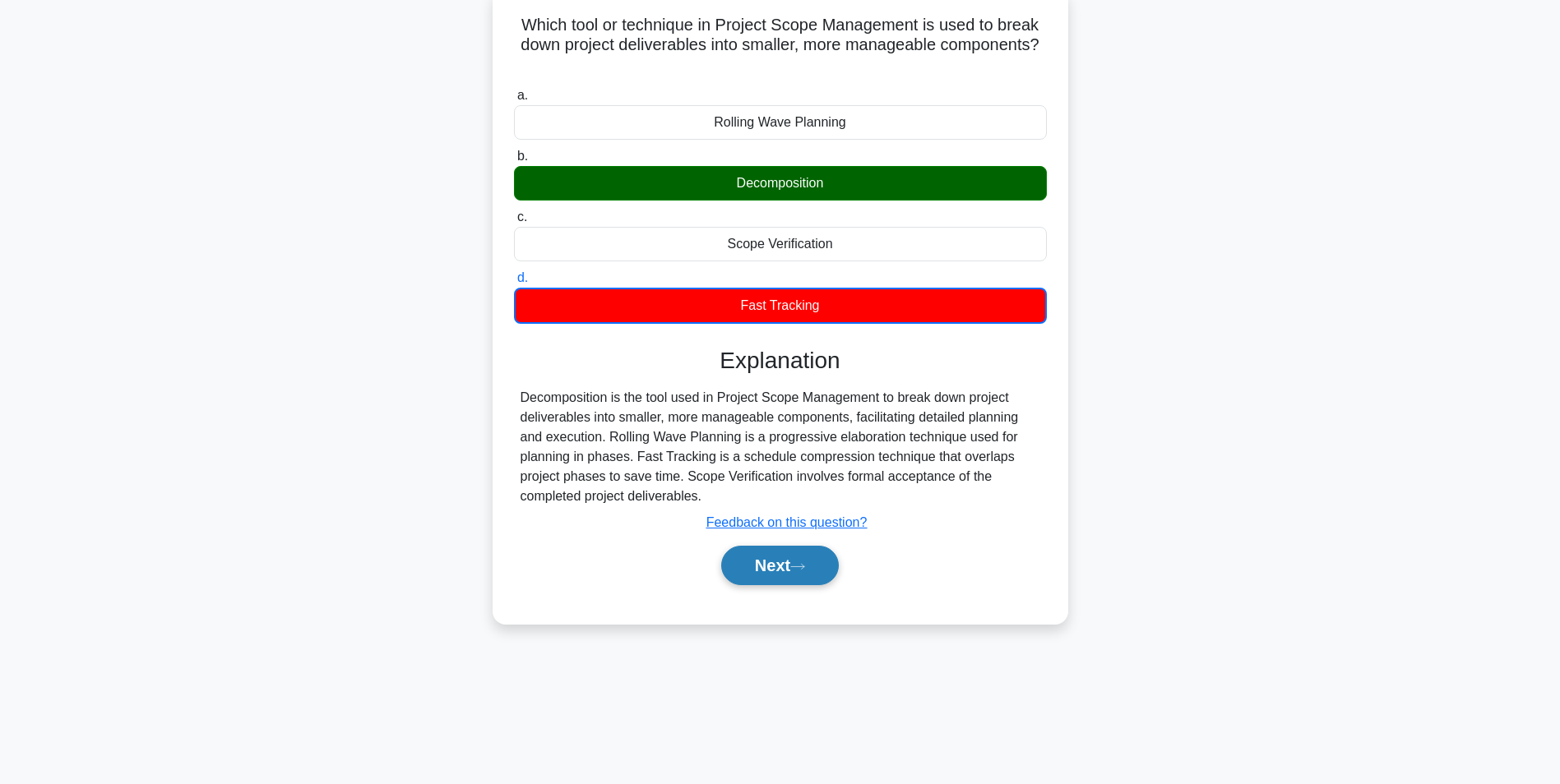
click at [753, 551] on button "Next" at bounding box center [780, 565] width 118 height 39
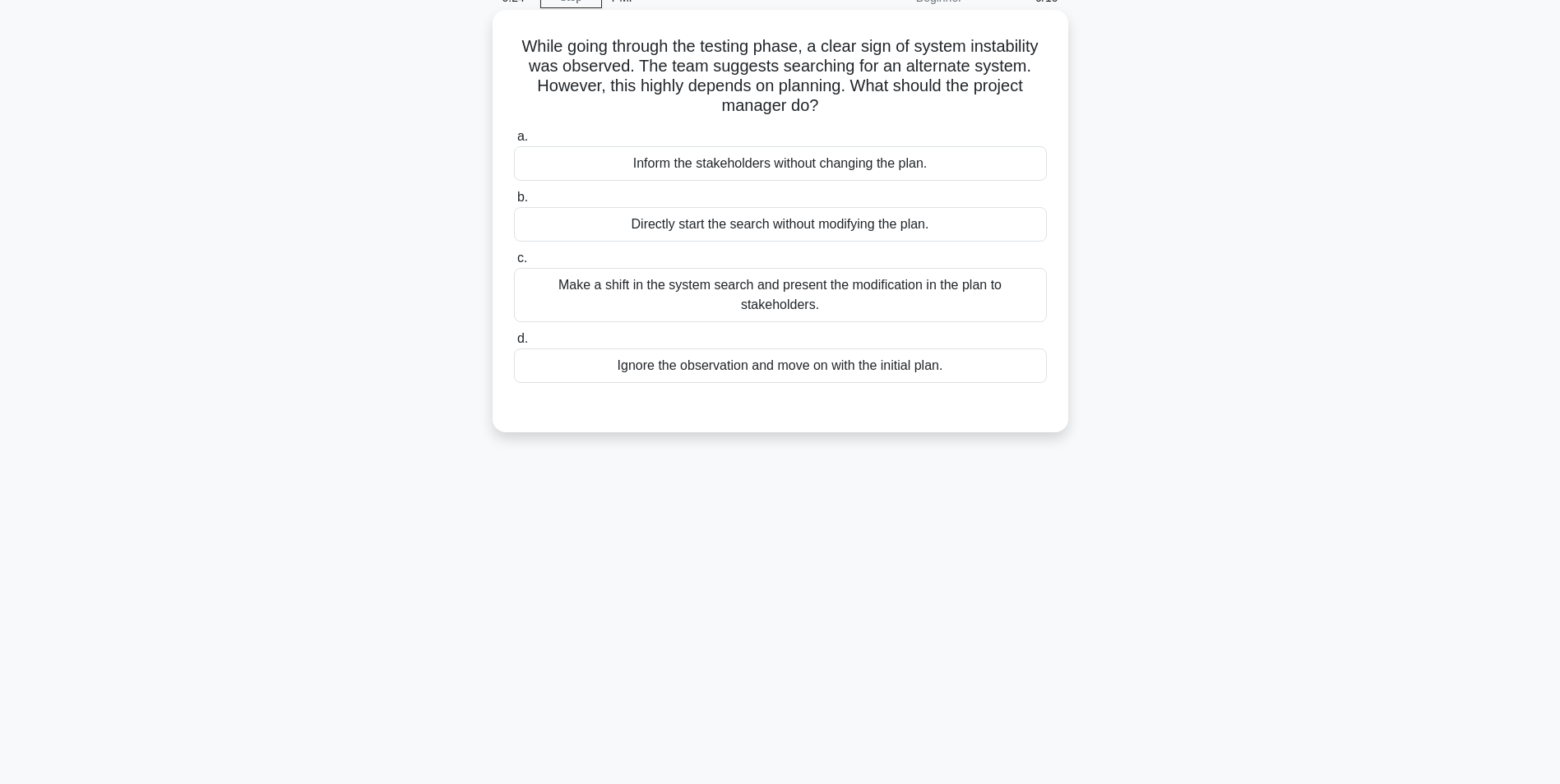
scroll to position [0, 0]
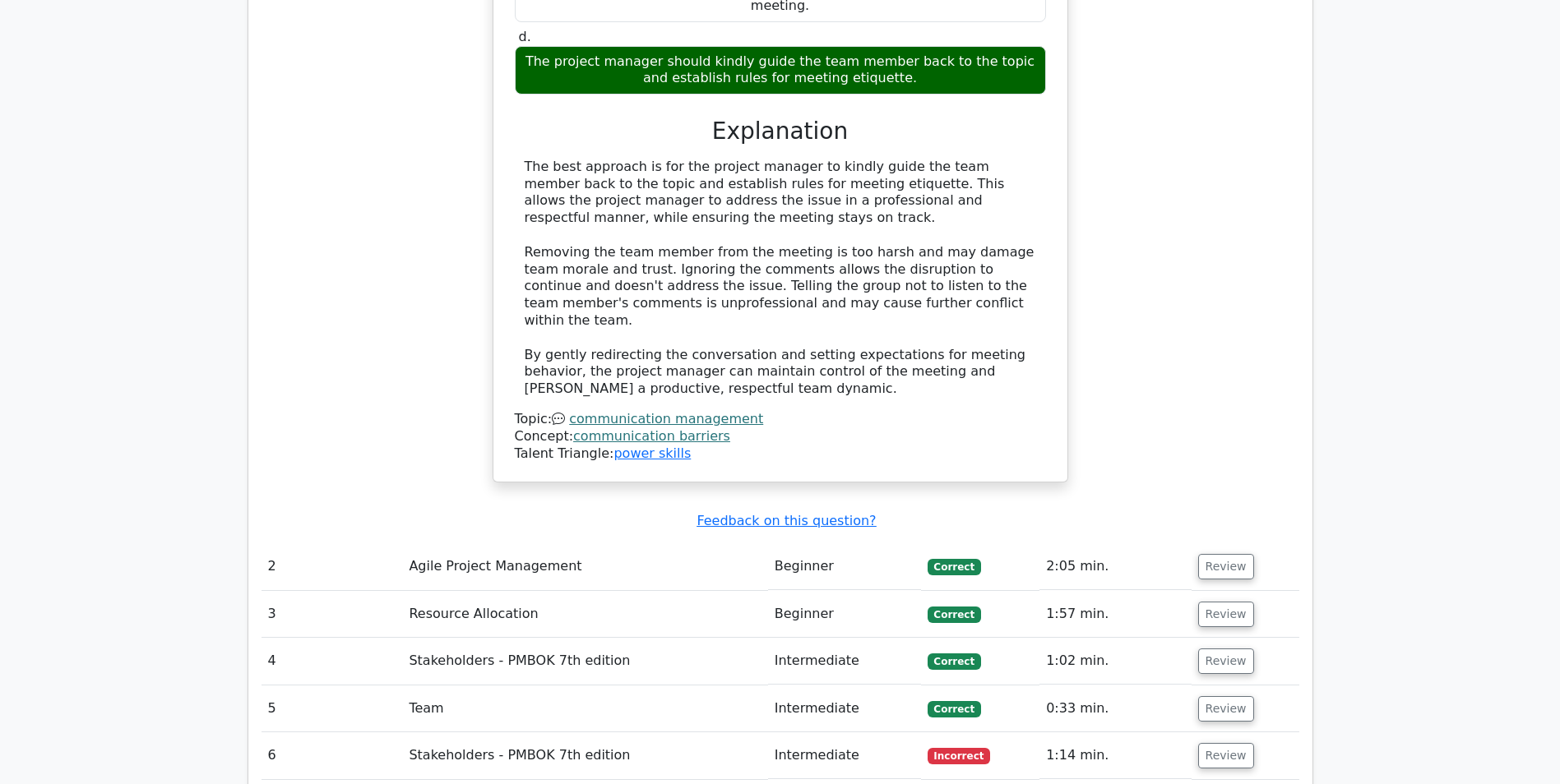
scroll to position [1643, 0]
